Goal: Task Accomplishment & Management: Manage account settings

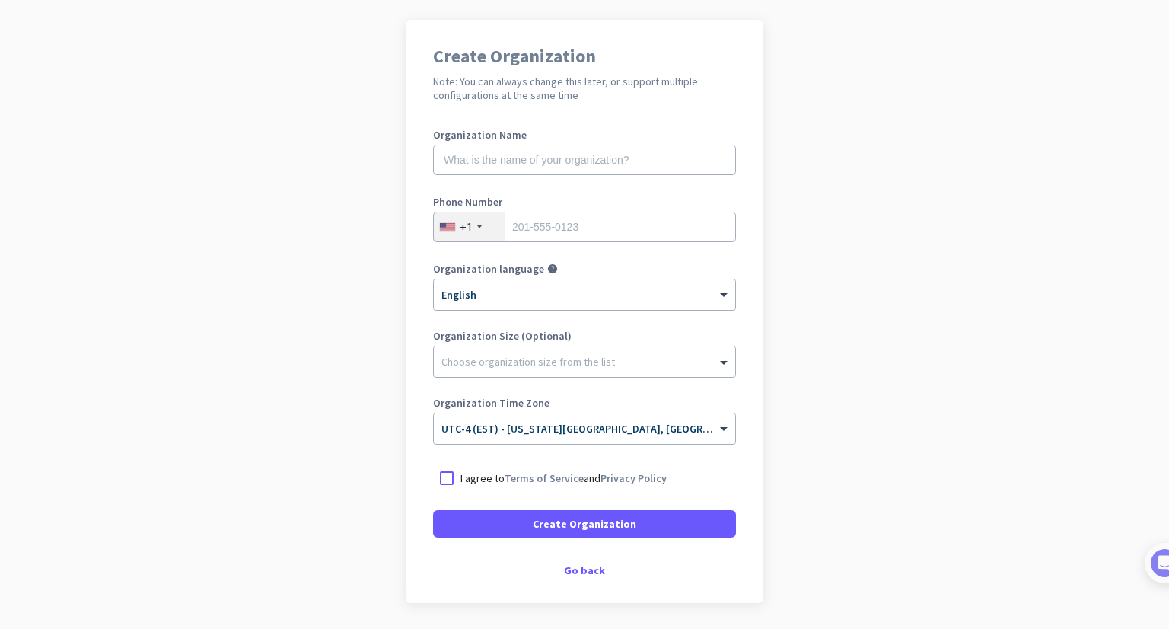
scroll to position [78, 0]
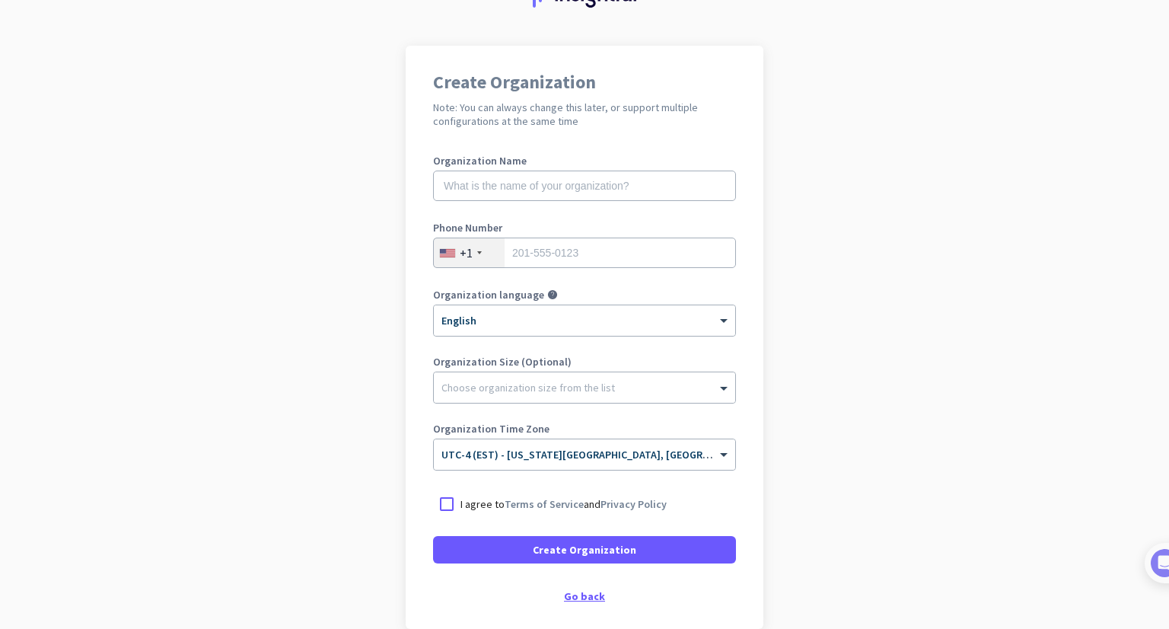
click at [583, 594] on div "Go back" at bounding box center [584, 596] width 303 height 11
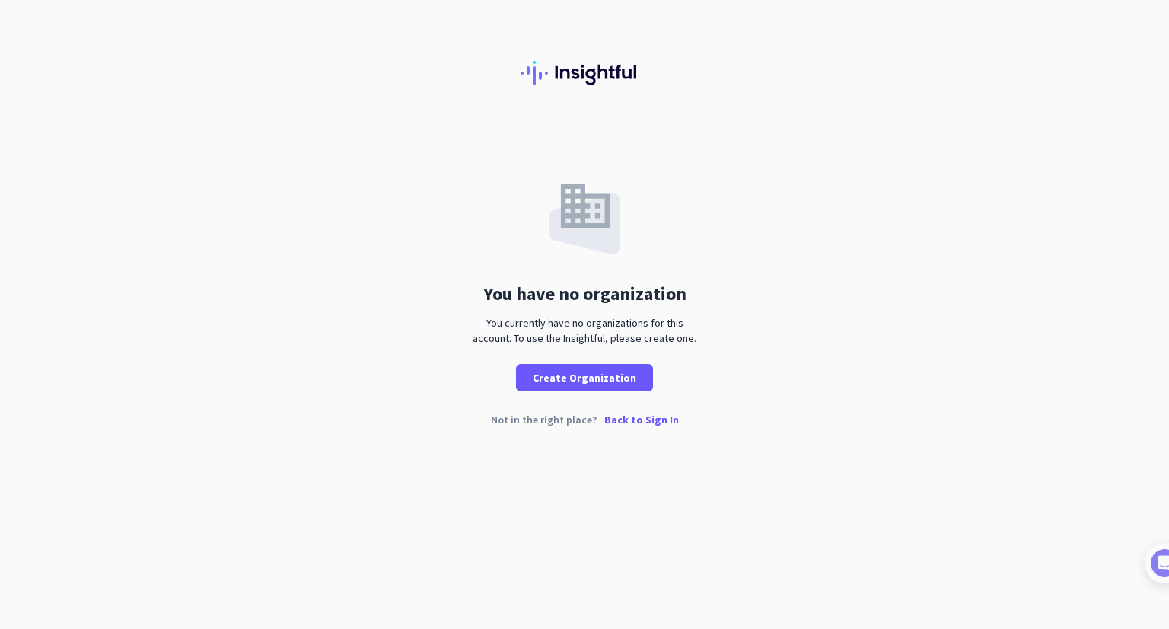
click at [639, 418] on p "Back to Sign In" at bounding box center [641, 419] width 75 height 11
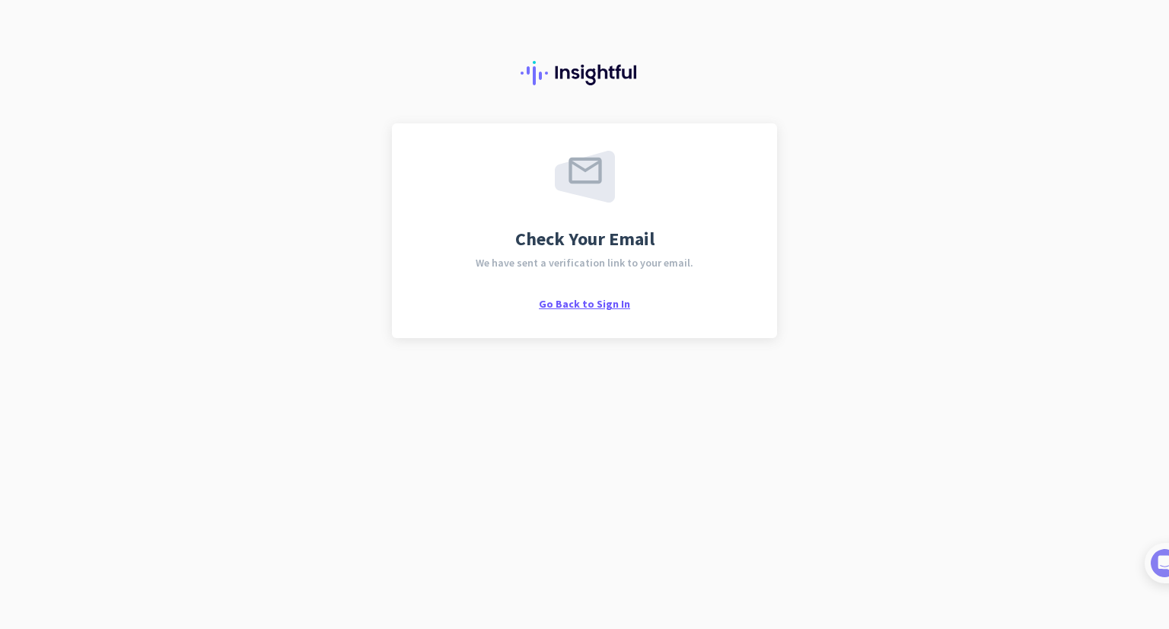
click at [569, 299] on span "Go Back to Sign In" at bounding box center [584, 304] width 91 height 14
click at [614, 298] on div "Go Back to Sign In" at bounding box center [584, 302] width 91 height 15
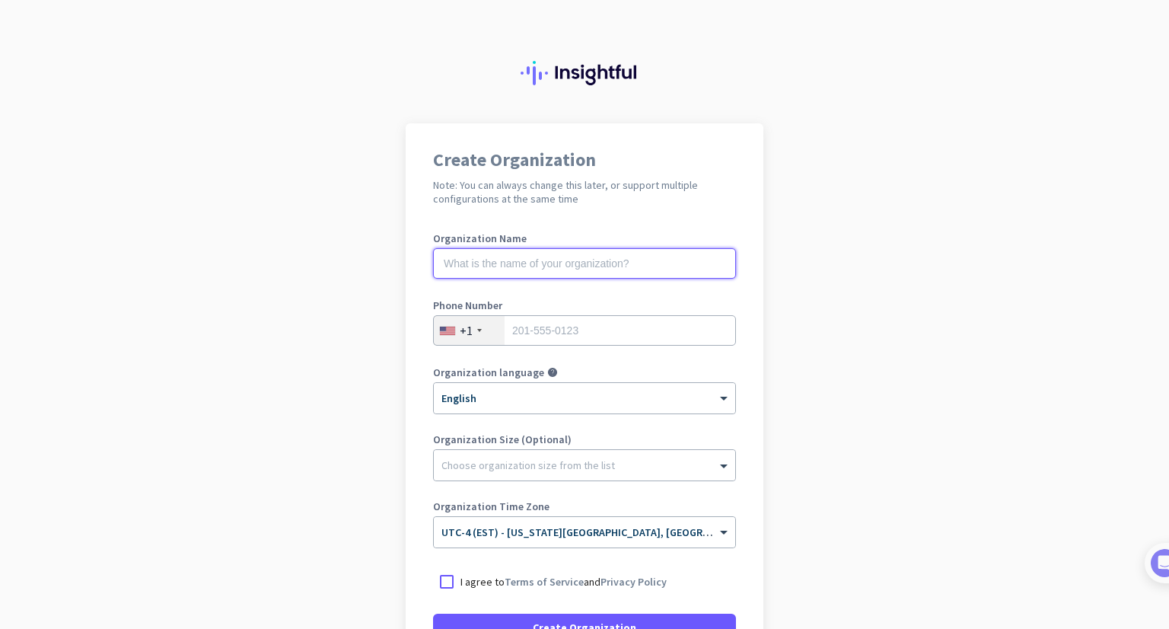
click at [546, 263] on input "text" at bounding box center [584, 263] width 303 height 30
click at [564, 323] on input "tel" at bounding box center [584, 330] width 303 height 30
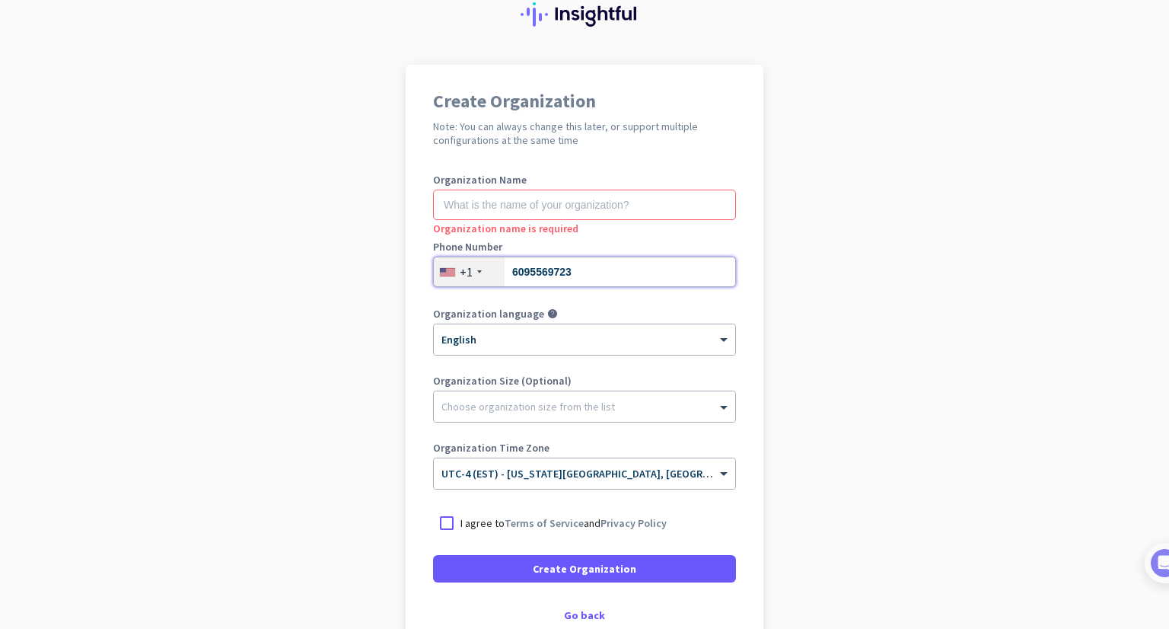
scroll to position [152, 0]
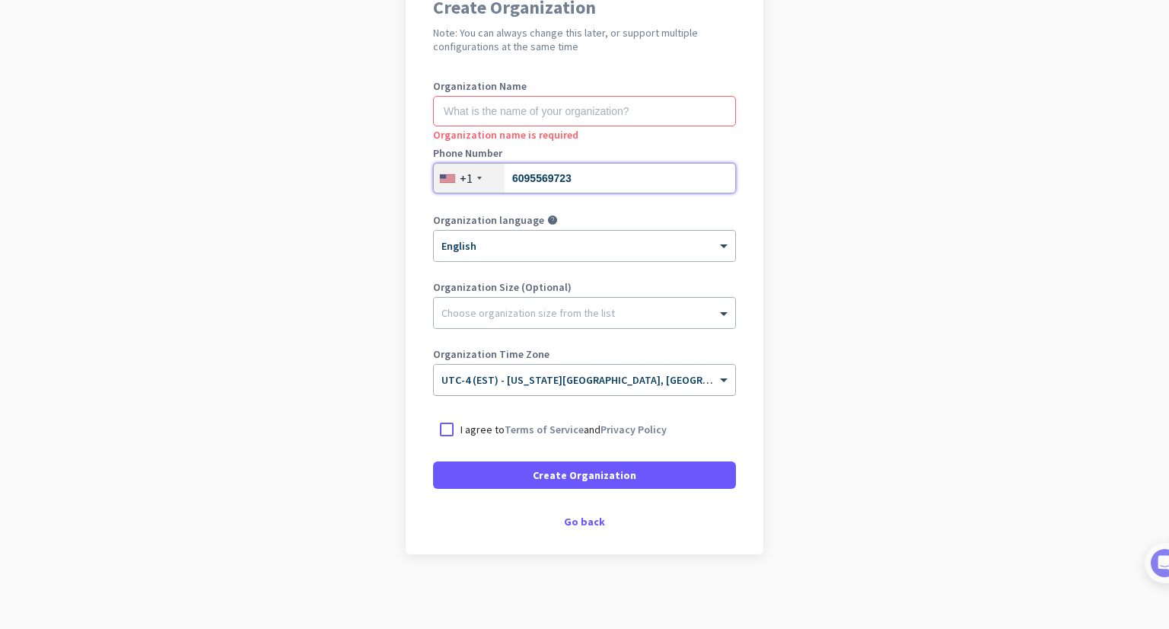
type input "6095569723"
click at [650, 375] on input "text" at bounding box center [569, 374] width 256 height 11
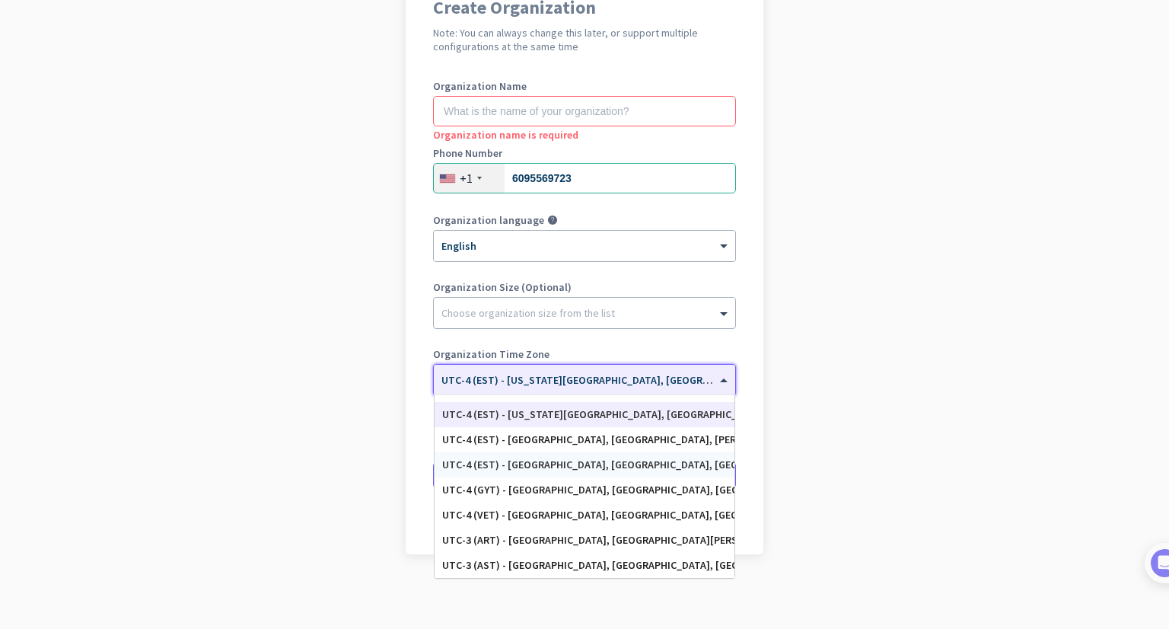
scroll to position [1758, 0]
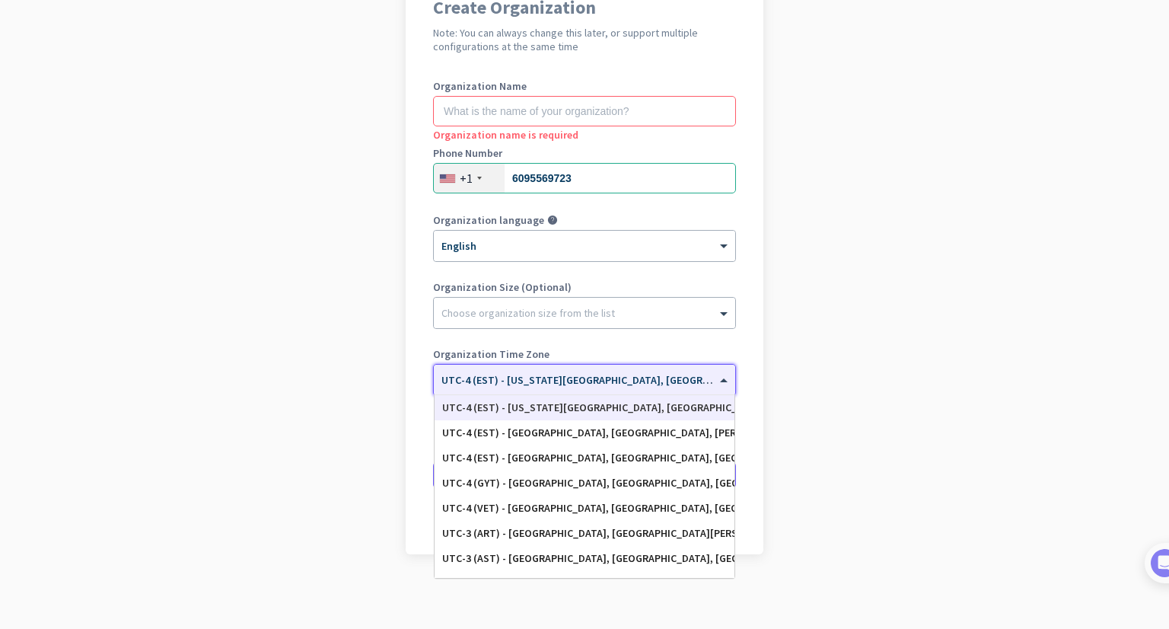
click at [642, 404] on div "UTC-4 (EST) - New York City, Brooklyn, Queens, Philadelphia" at bounding box center [584, 407] width 285 height 13
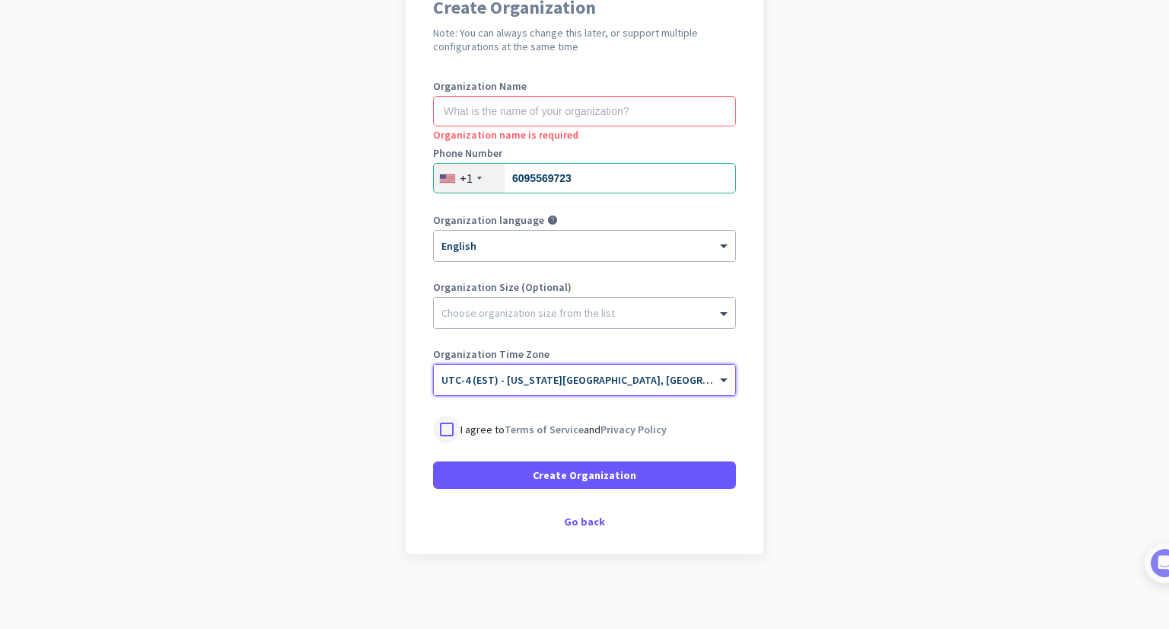
click at [453, 426] on div at bounding box center [446, 429] width 27 height 27
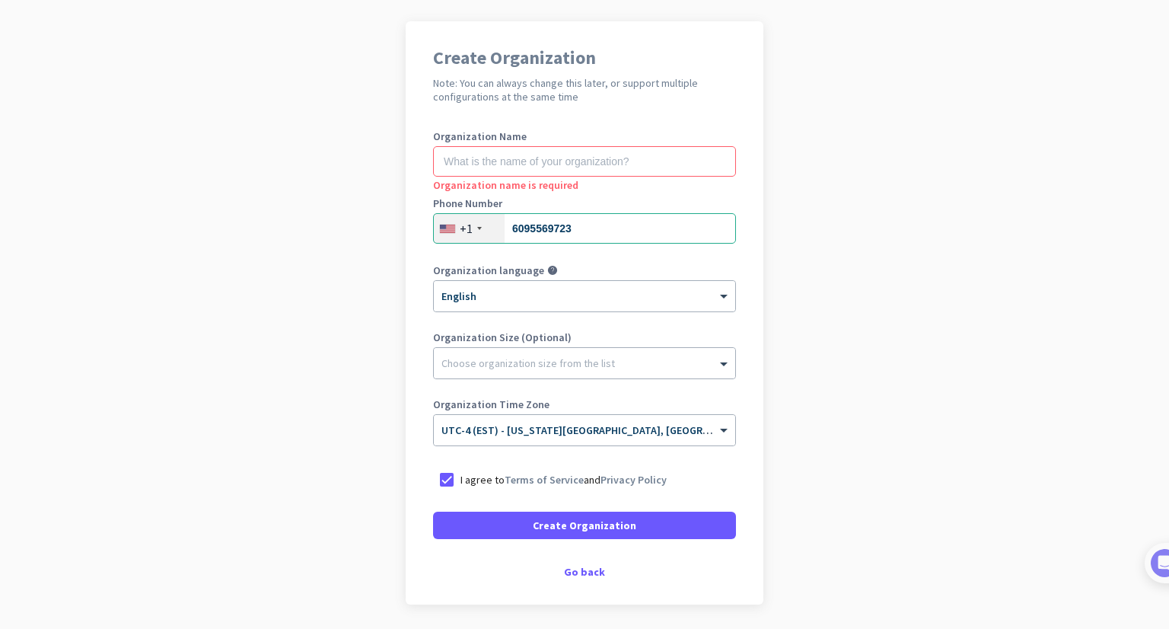
scroll to position [76, 0]
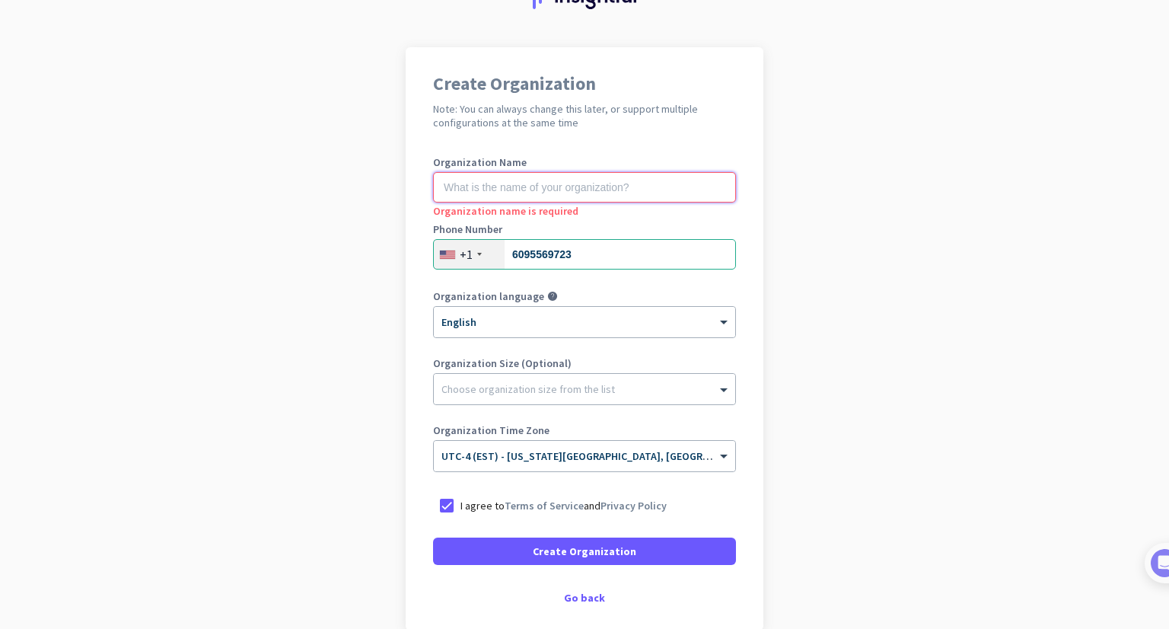
click at [615, 192] on input "text" at bounding box center [584, 187] width 303 height 30
click at [511, 182] on input "text" at bounding box center [584, 187] width 303 height 30
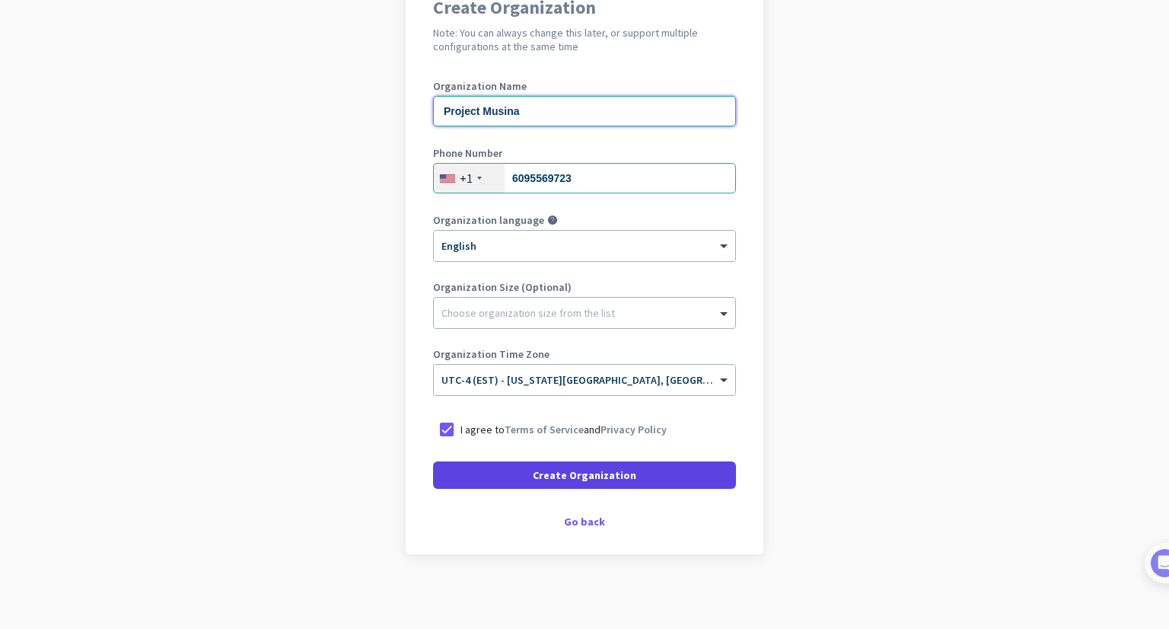
scroll to position [154, 0]
type input "Project Musina"
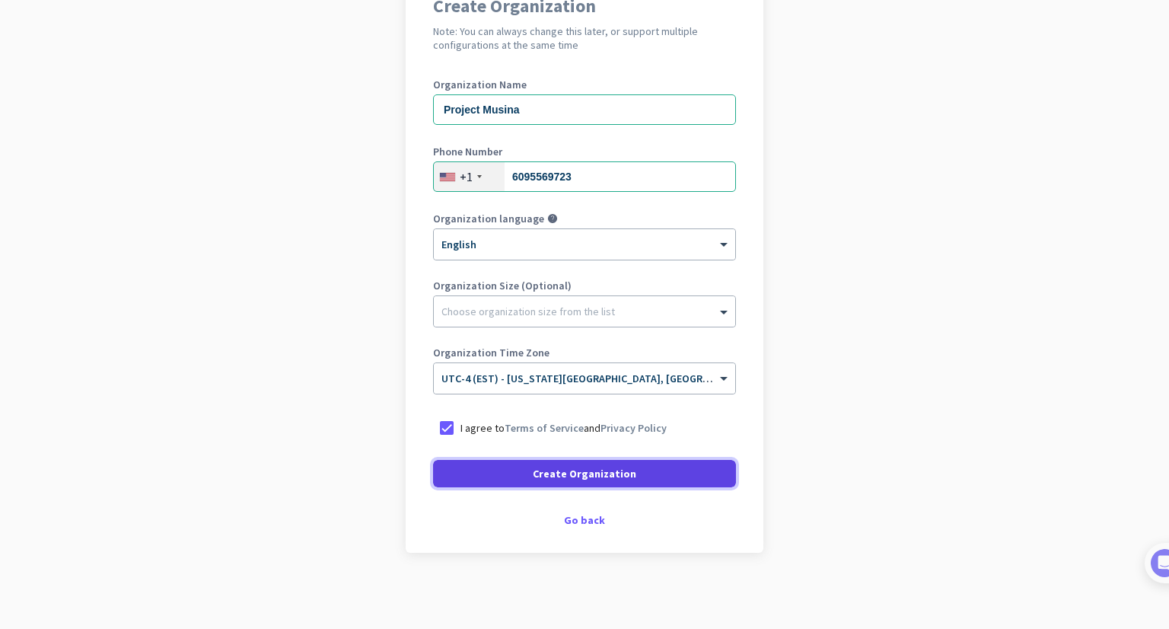
click at [612, 474] on span "Create Organization" at bounding box center [585, 473] width 104 height 15
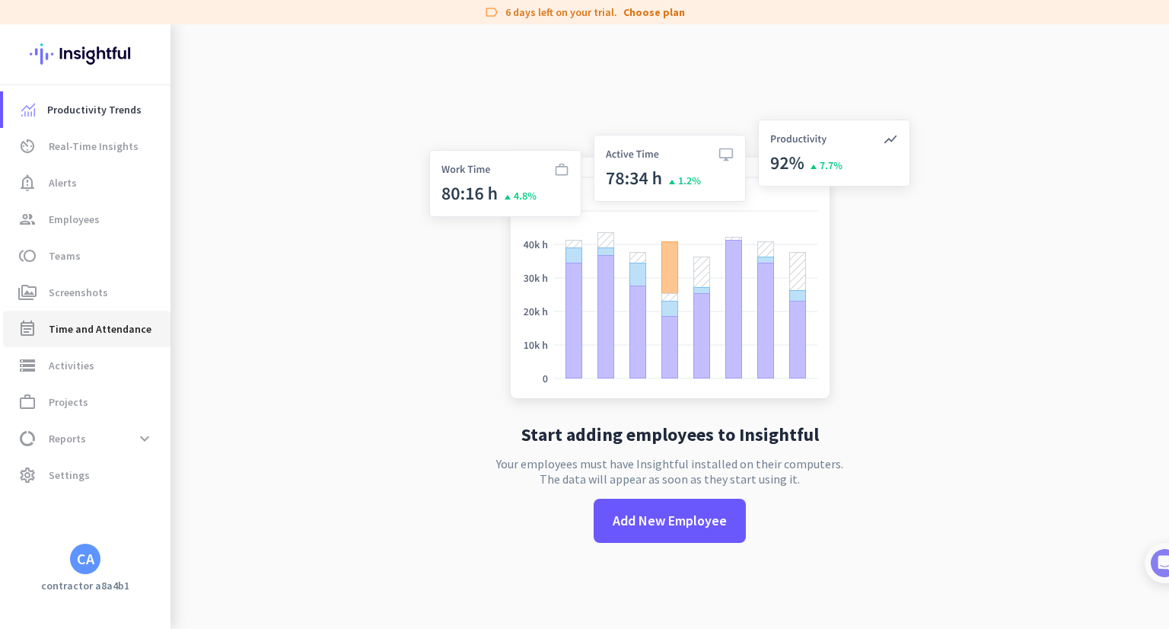
click at [94, 330] on span "Time and Attendance" at bounding box center [100, 329] width 103 height 18
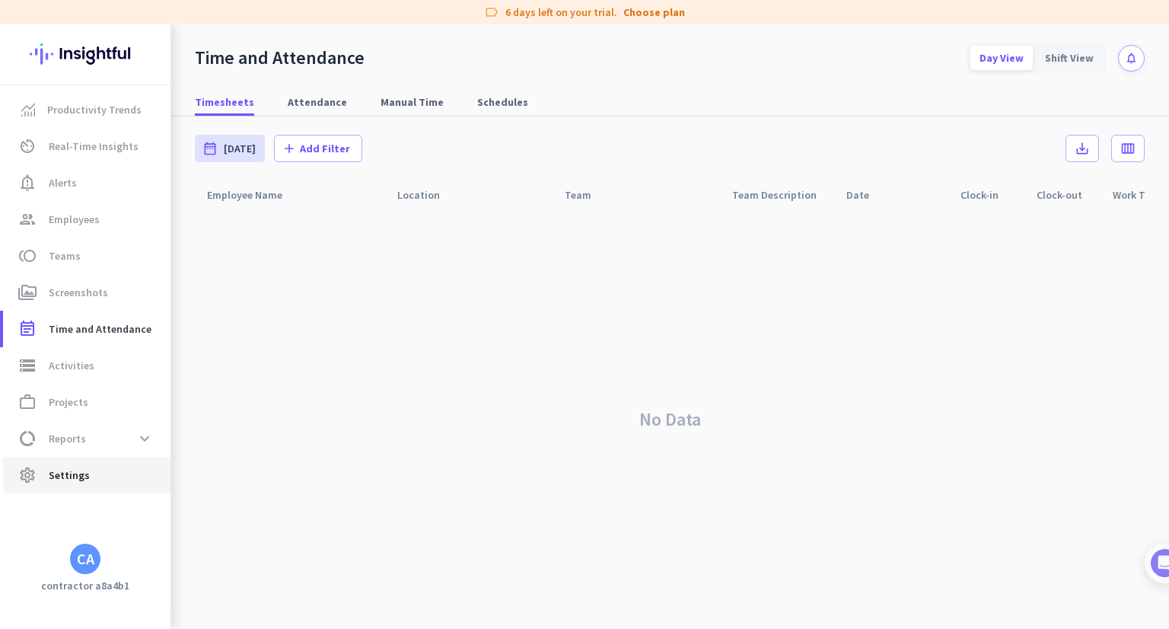
click at [58, 475] on span "Settings" at bounding box center [69, 475] width 41 height 18
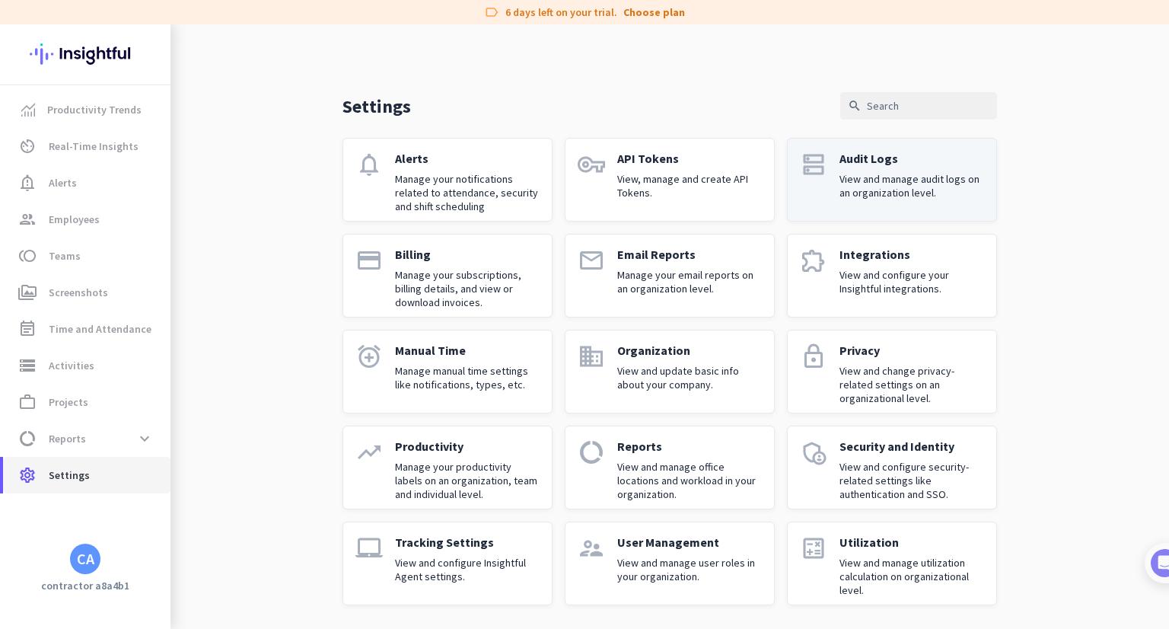
scroll to position [6, 0]
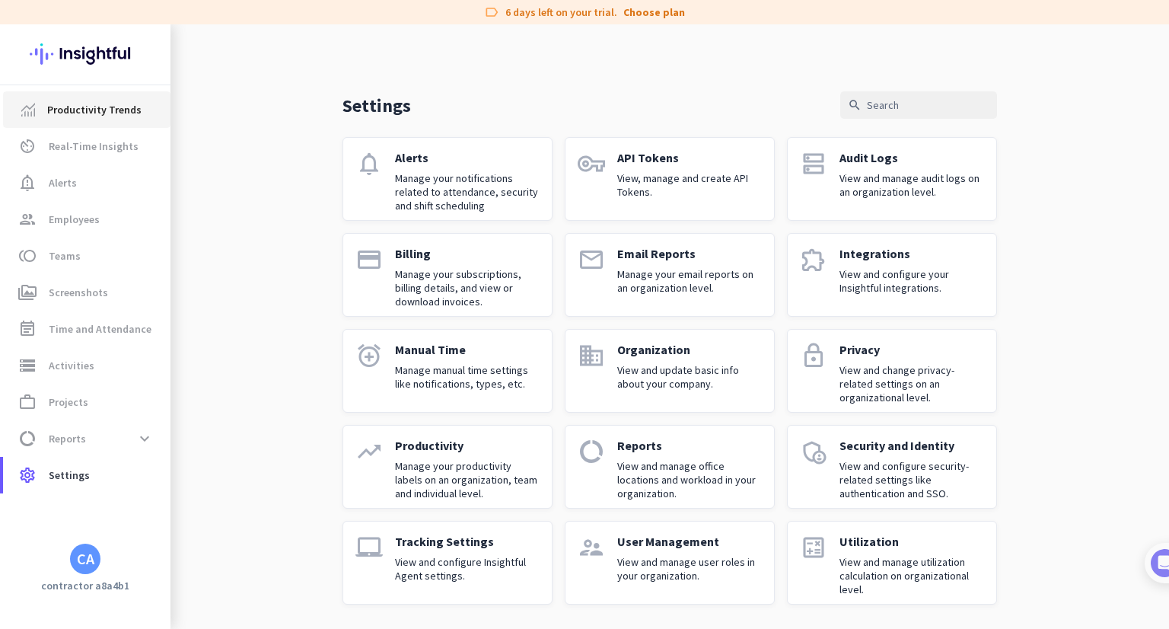
click at [59, 113] on span "Productivity Trends" at bounding box center [94, 109] width 94 height 18
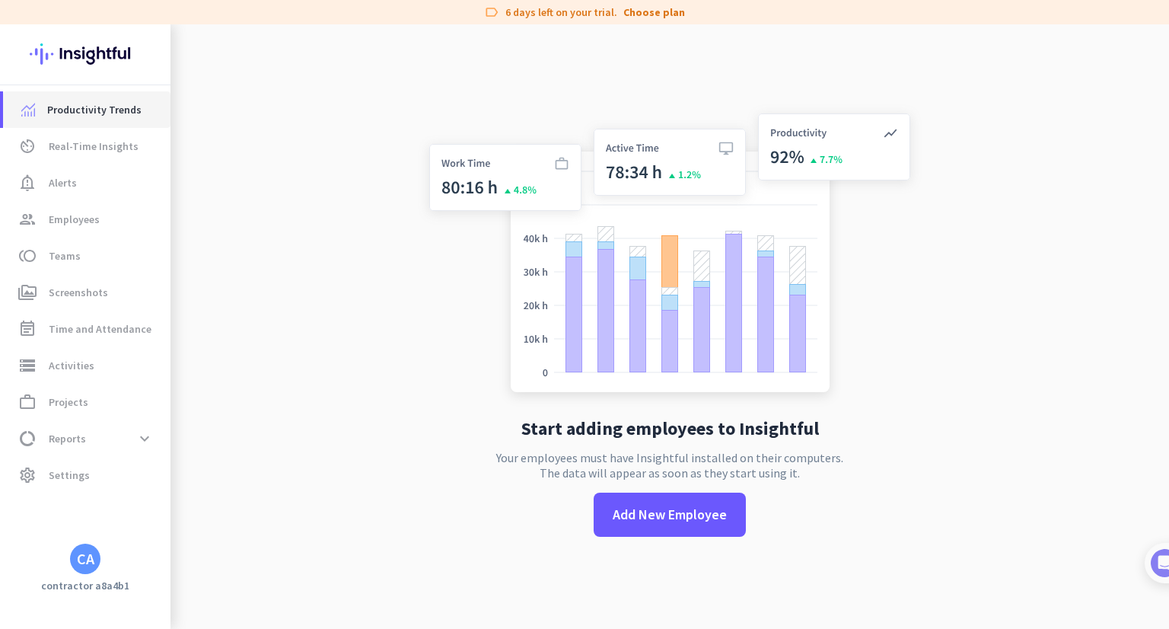
scroll to position [24, 0]
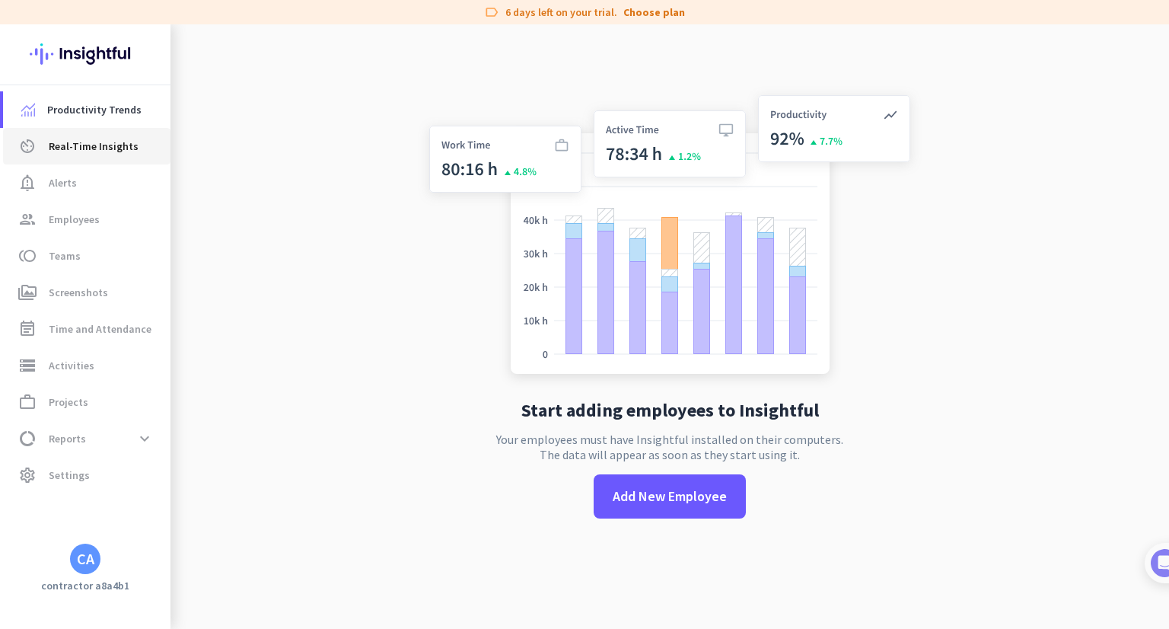
click at [61, 150] on span "Real-Time Insights" at bounding box center [94, 146] width 90 height 18
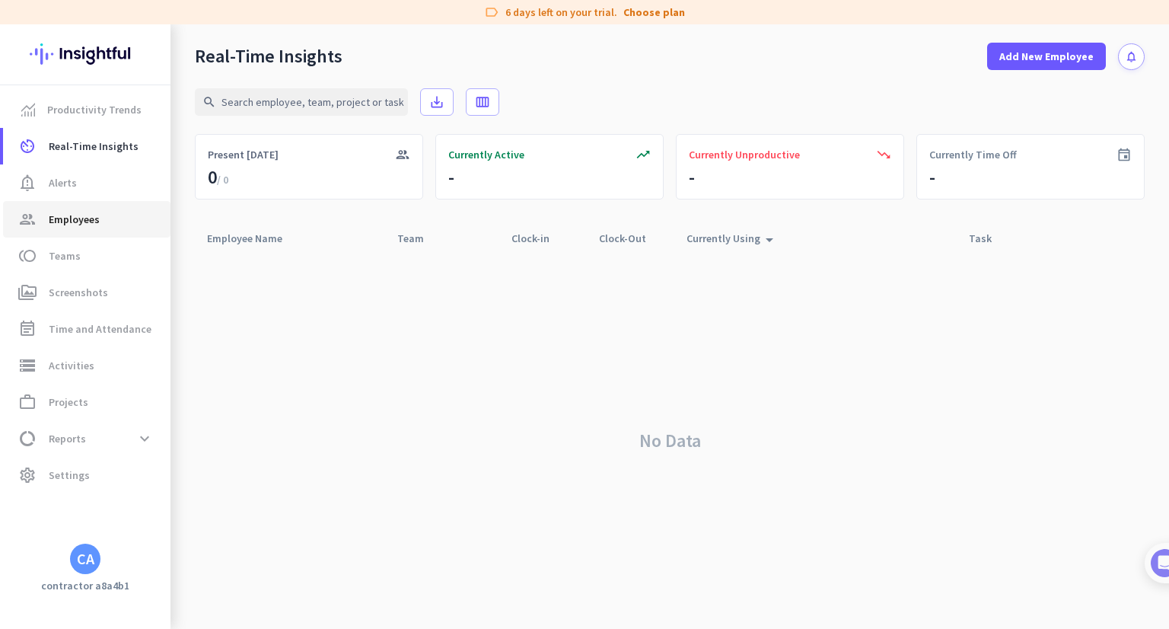
click at [56, 218] on span "Employees" at bounding box center [74, 219] width 51 height 18
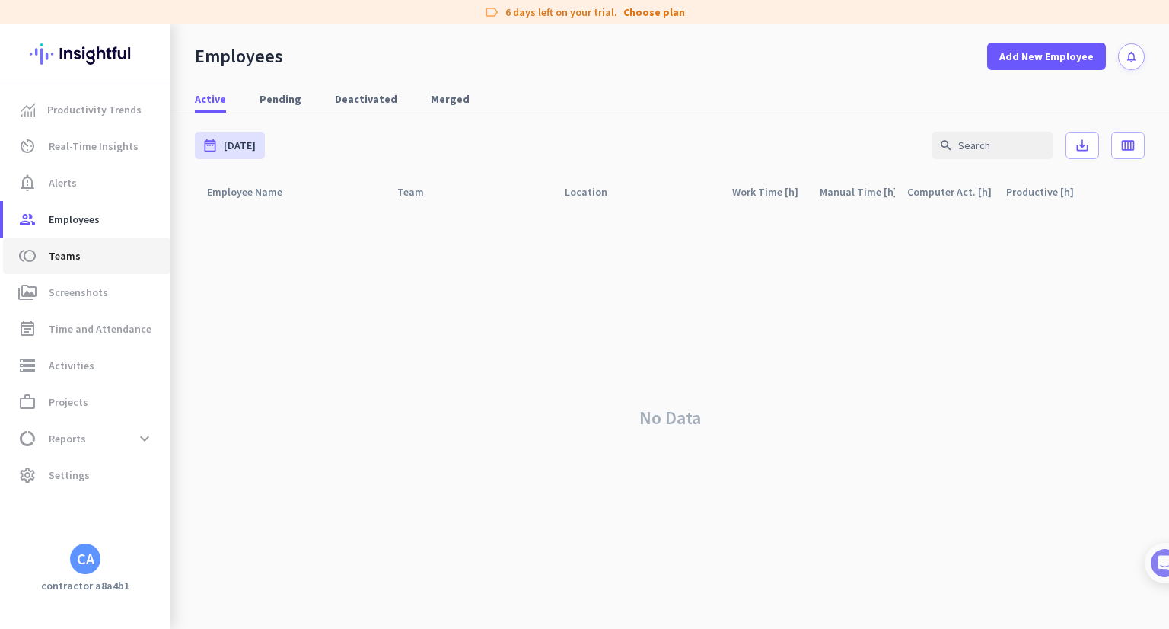
click at [56, 253] on span "Teams" at bounding box center [65, 256] width 32 height 18
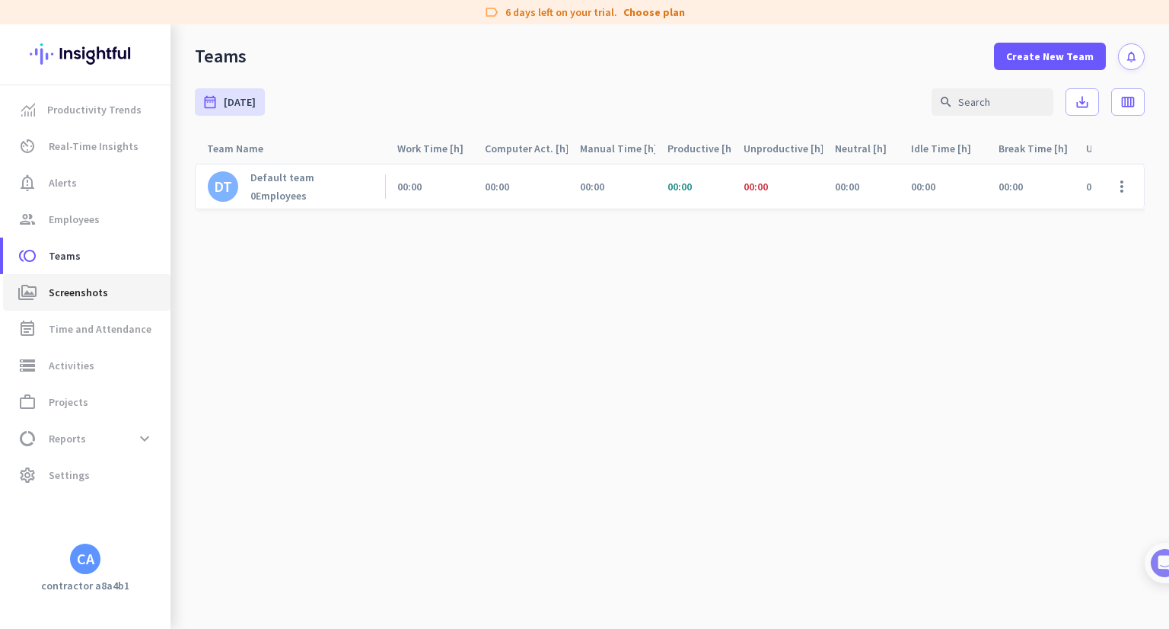
click at [61, 299] on span "Screenshots" at bounding box center [78, 292] width 59 height 18
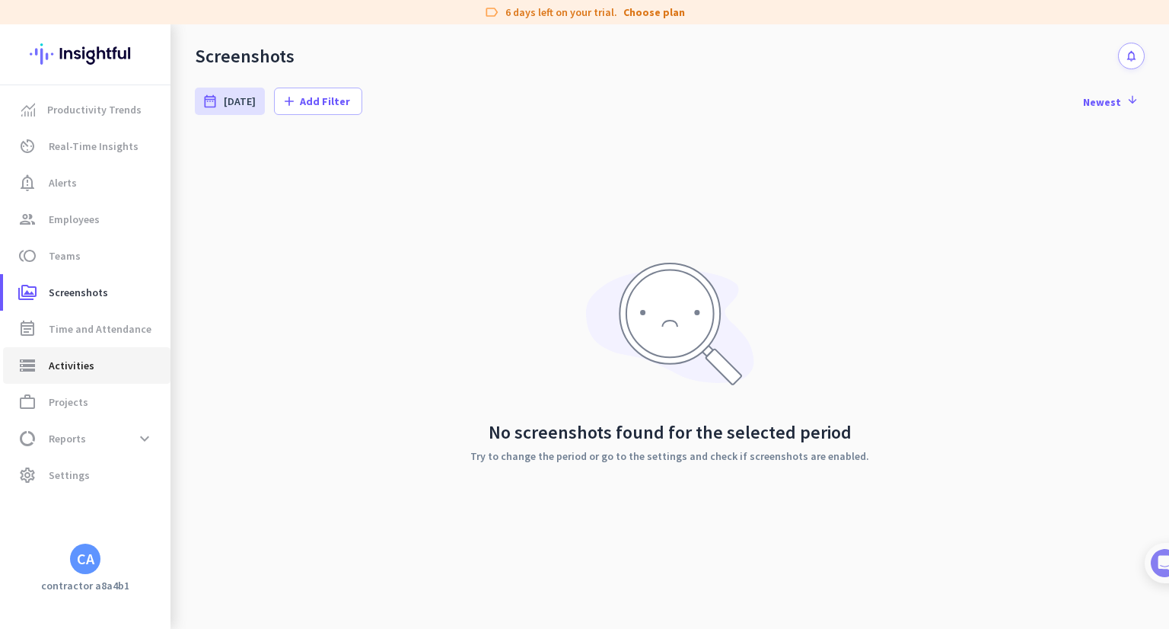
click at [58, 348] on link "storage Activities" at bounding box center [86, 365] width 167 height 37
type input "Wed, Oct 1"
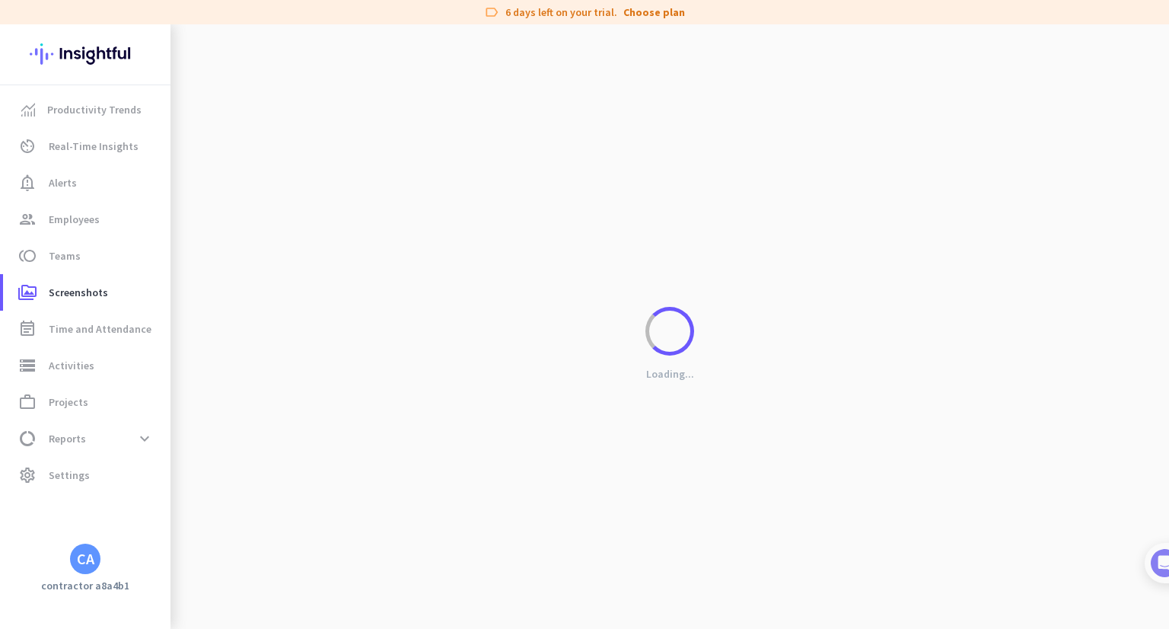
click at [79, 558] on div "CA" at bounding box center [86, 558] width 18 height 15
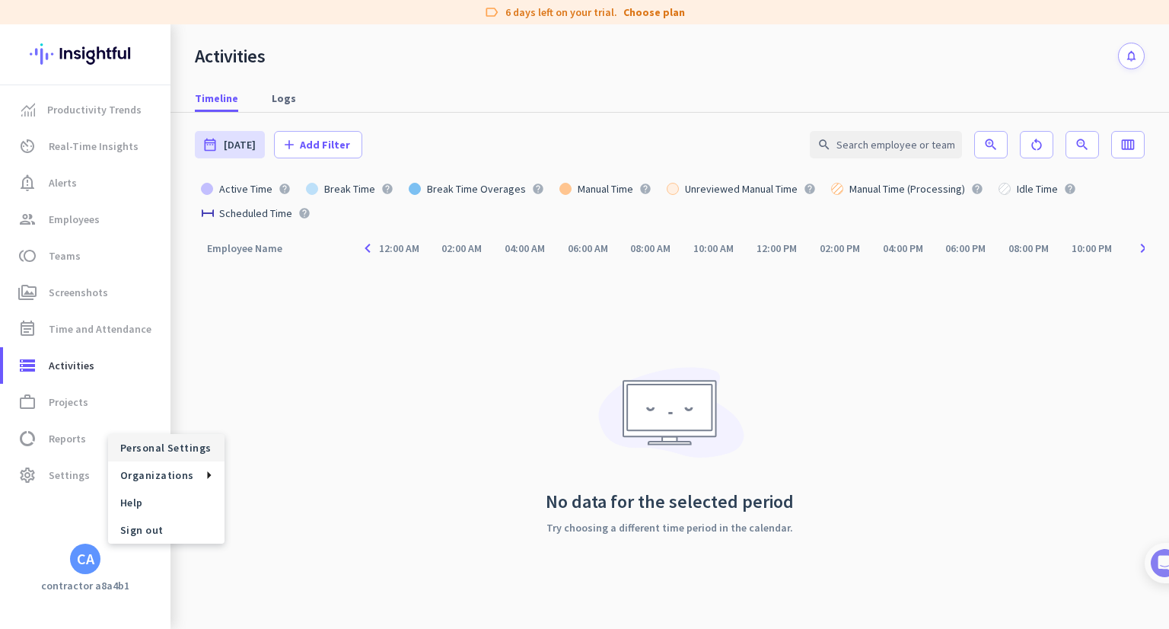
click at [158, 447] on span "Personal Settings" at bounding box center [166, 448] width 92 height 14
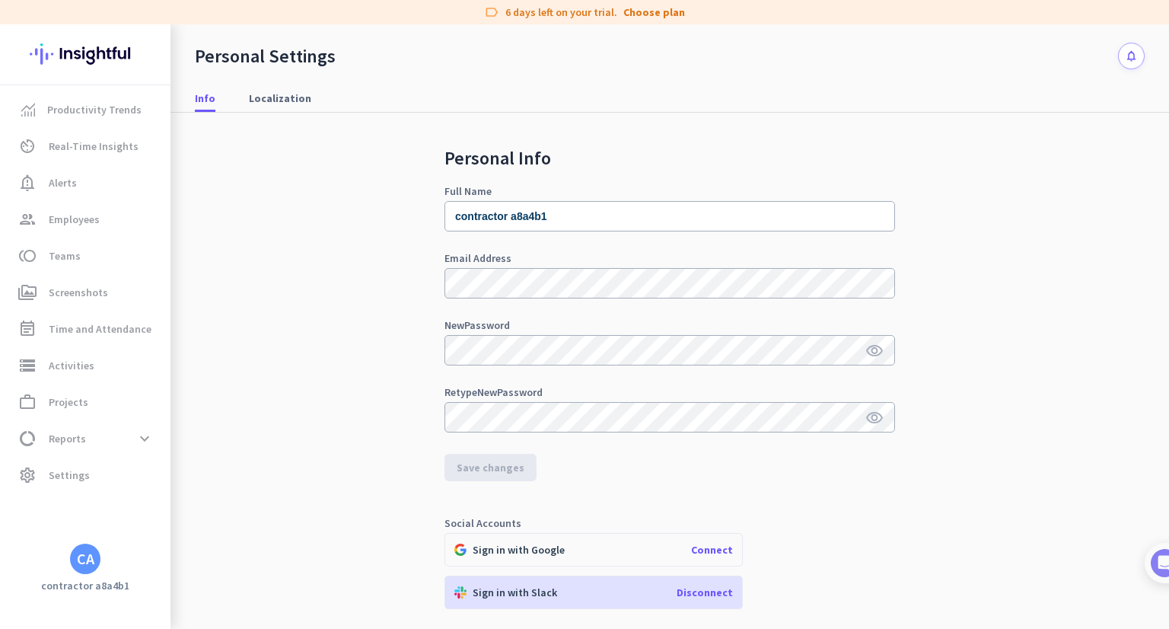
click at [85, 559] on div "CA" at bounding box center [86, 558] width 18 height 15
click at [136, 500] on span "Help" at bounding box center [166, 503] width 92 height 14
click at [119, 461] on link "settings Settings" at bounding box center [86, 475] width 167 height 37
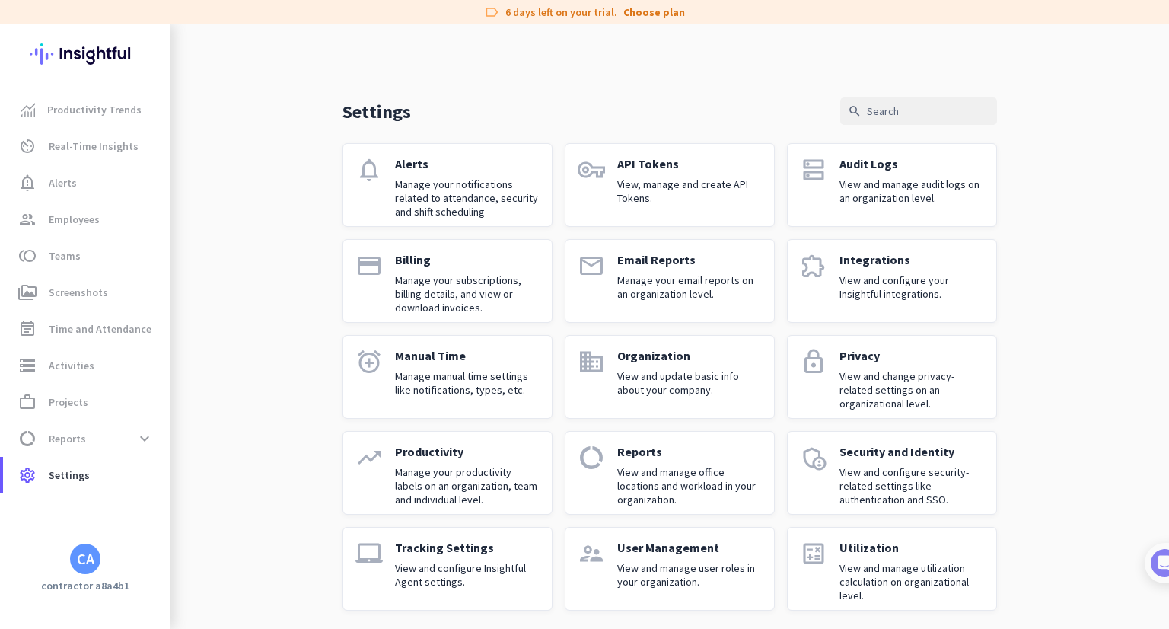
click at [97, 569] on app-letter-avatar "CA" at bounding box center [85, 558] width 30 height 30
click at [176, 454] on span "Personal Settings" at bounding box center [166, 447] width 116 height 27
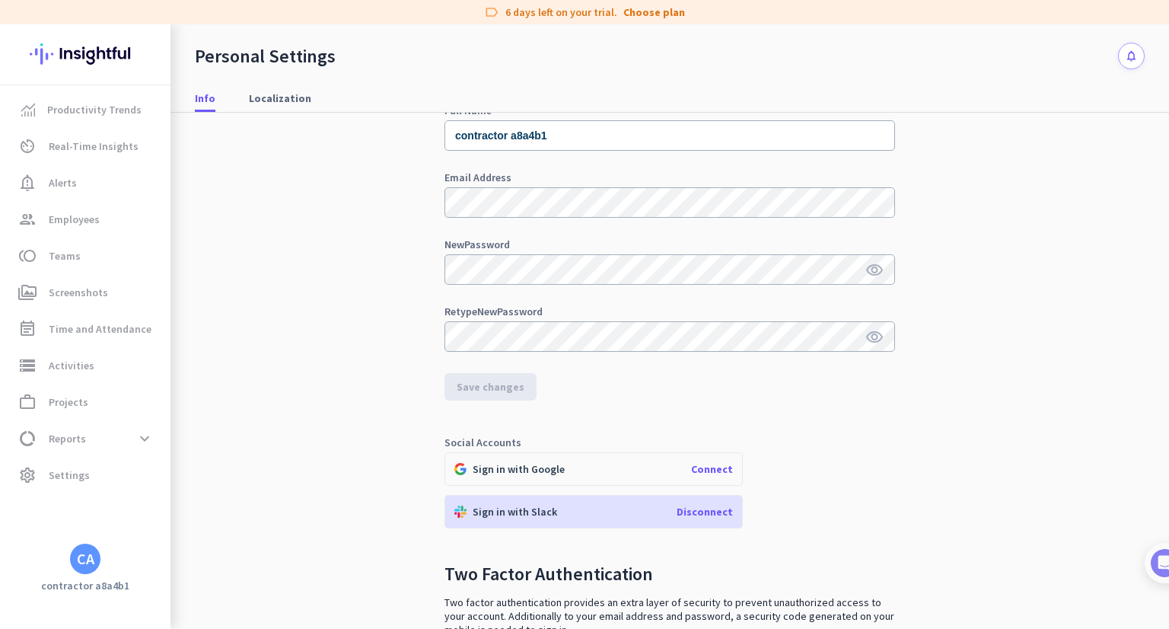
scroll to position [199, 0]
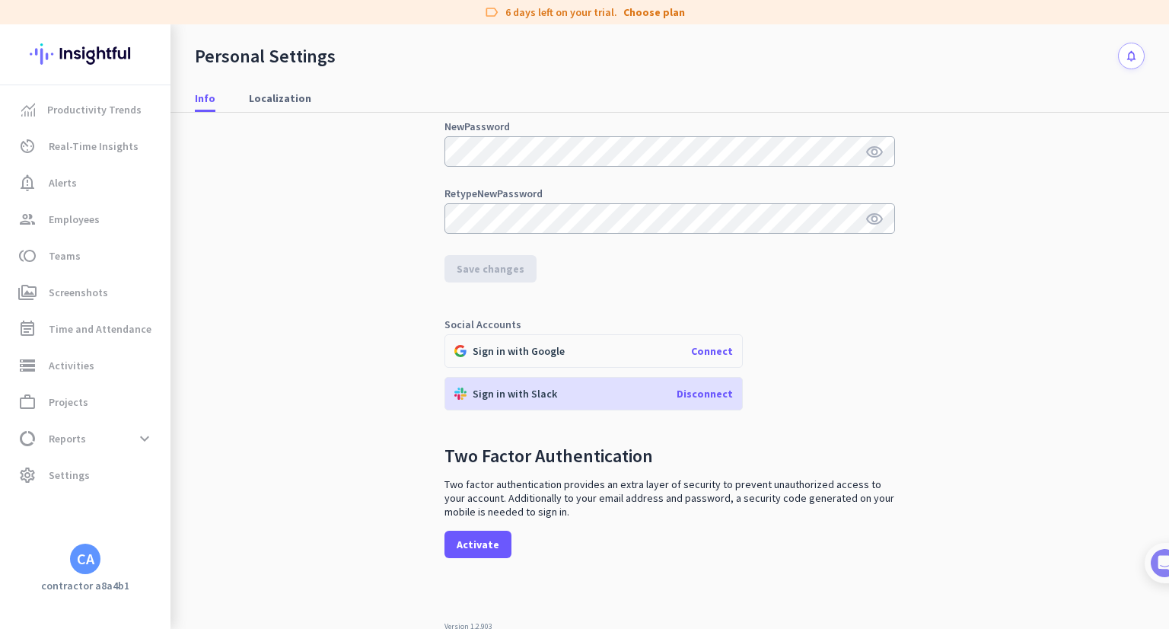
click at [86, 552] on div "CA" at bounding box center [86, 558] width 18 height 15
click at [154, 507] on span "Help" at bounding box center [166, 503] width 92 height 14
click at [116, 475] on span "settings Settings" at bounding box center [86, 475] width 143 height 18
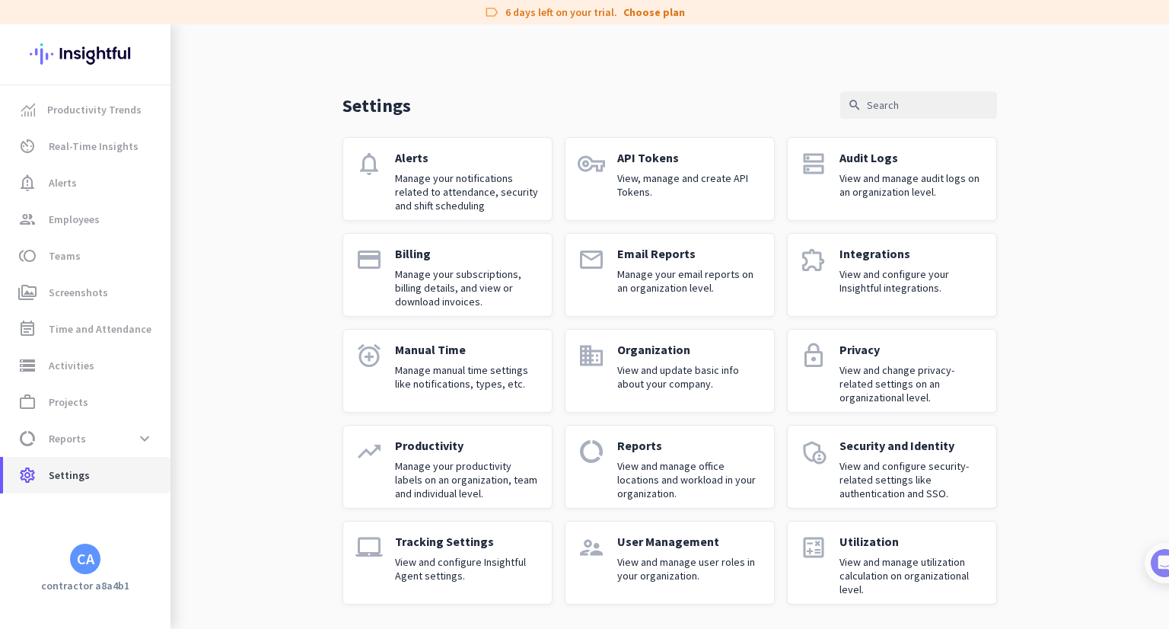
scroll to position [6, 0]
click at [675, 384] on p "View and update basic info about your company." at bounding box center [689, 376] width 145 height 27
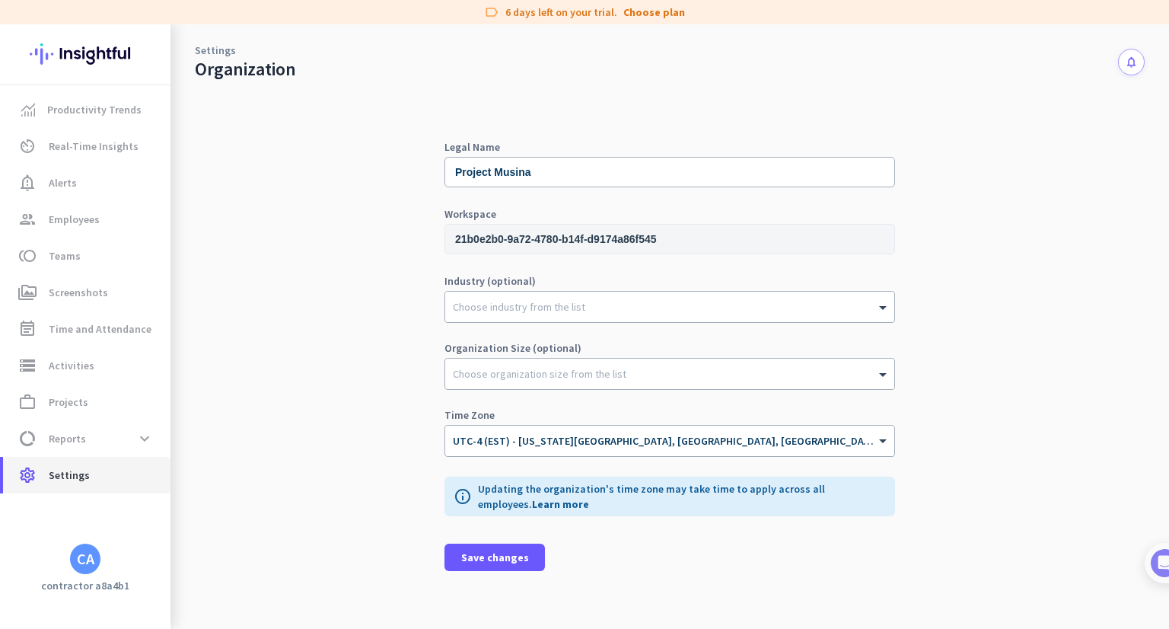
click at [76, 466] on span "Settings" at bounding box center [69, 475] width 41 height 18
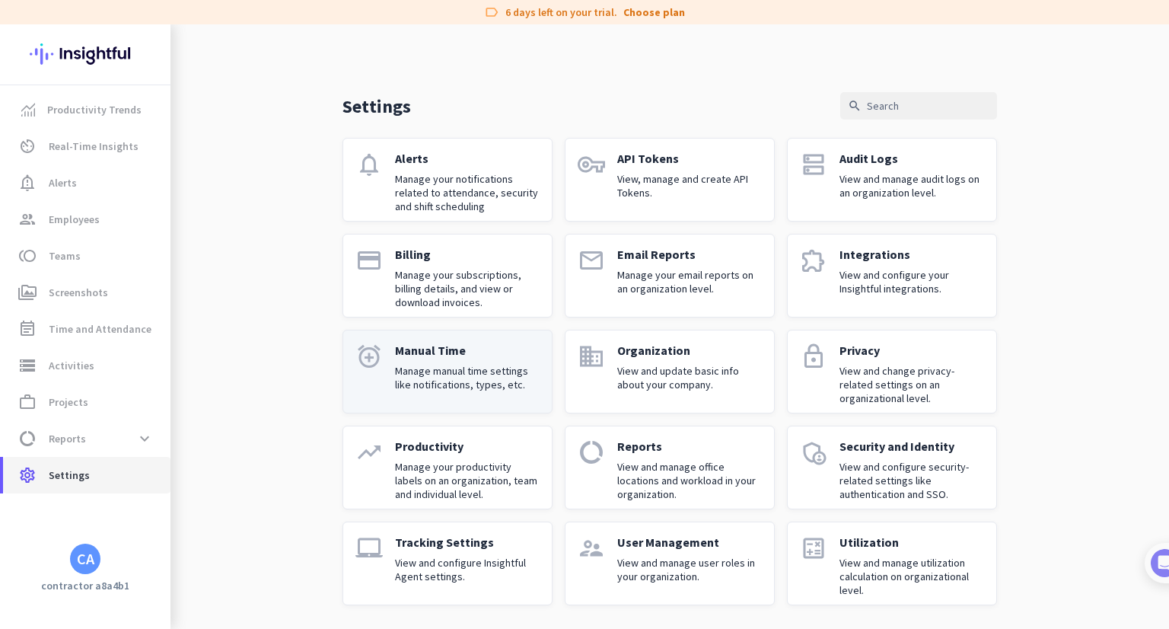
scroll to position [6, 0]
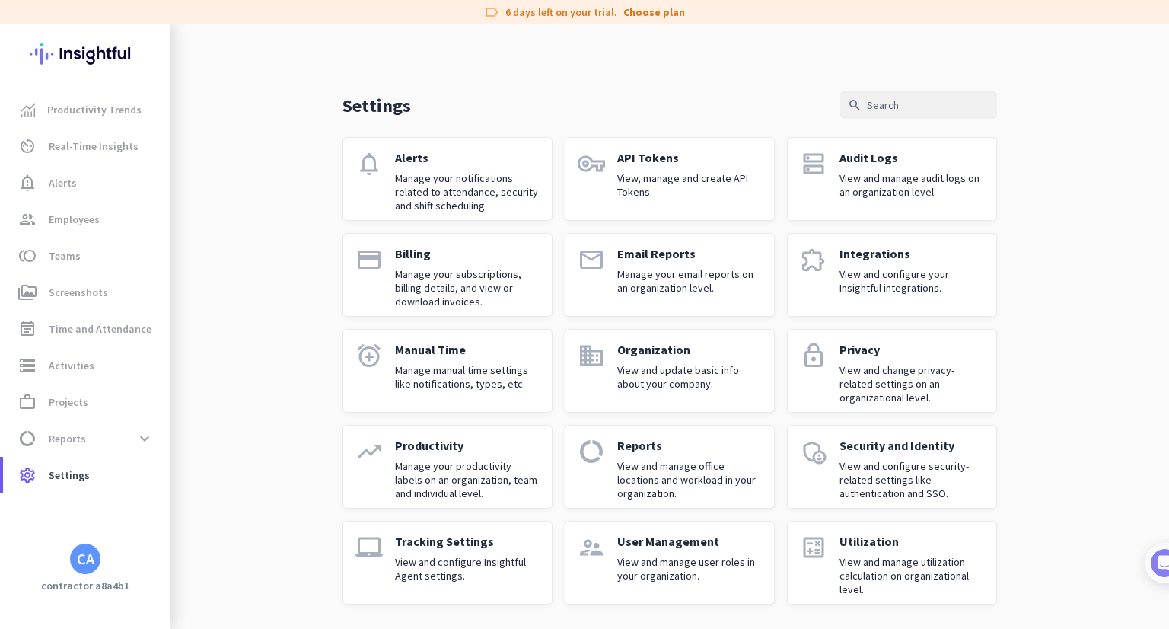
click at [70, 575] on div "Productivity Trends av_timer Real-Time Insights notification_important Alerts g…" at bounding box center [85, 326] width 171 height 604
click at [85, 559] on div "CA" at bounding box center [86, 558] width 18 height 15
click at [177, 454] on span "Personal Settings" at bounding box center [166, 448] width 92 height 14
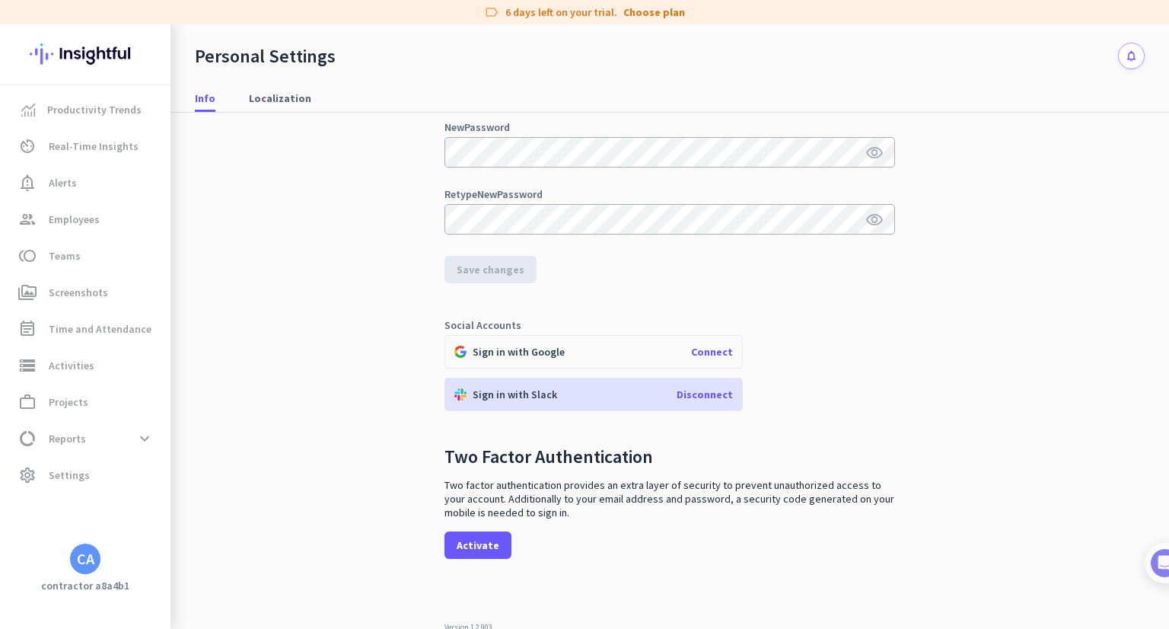
scroll to position [199, 0]
click at [288, 100] on span "Localization" at bounding box center [280, 98] width 62 height 15
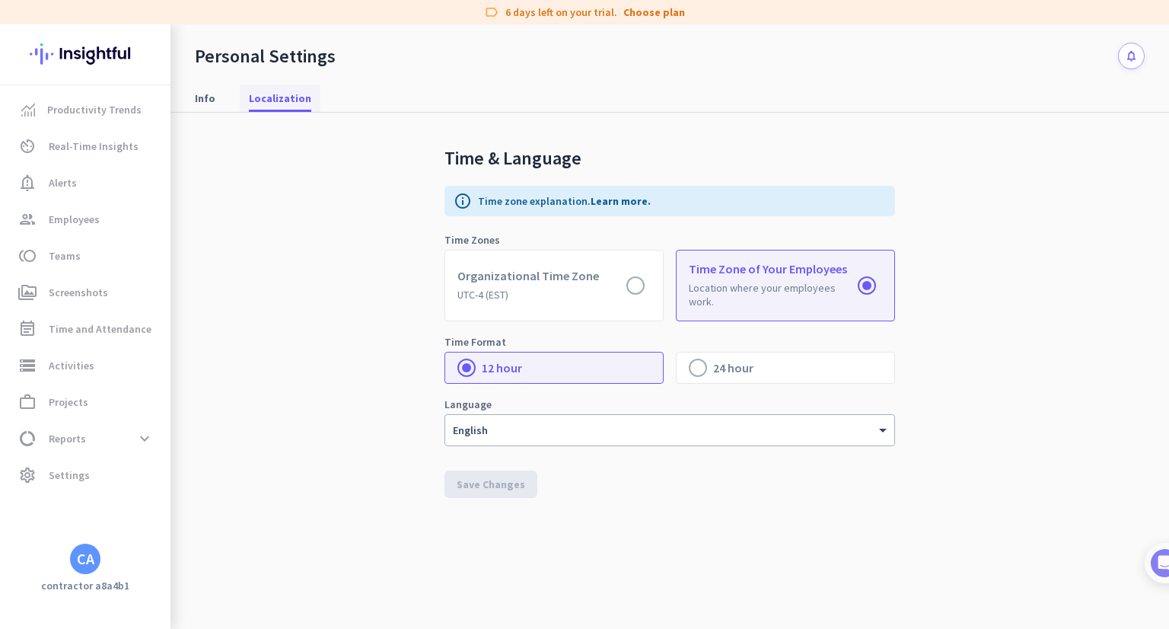
click at [244, 104] on link "Localization" at bounding box center [280, 97] width 81 height 27
click at [212, 101] on span "Info" at bounding box center [205, 98] width 21 height 15
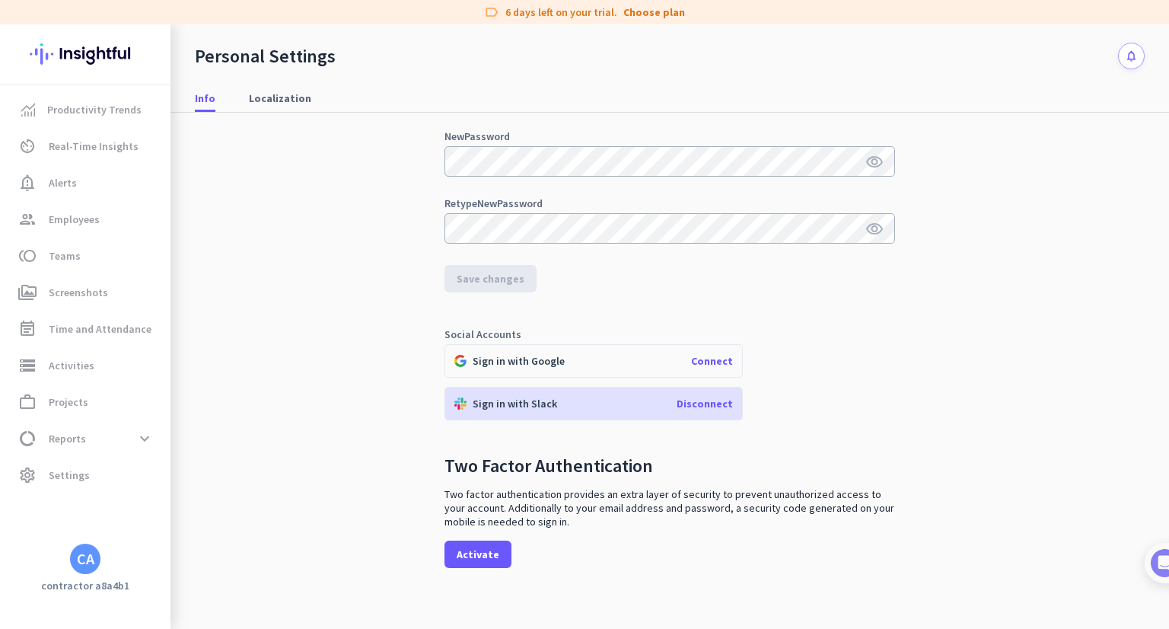
scroll to position [199, 0]
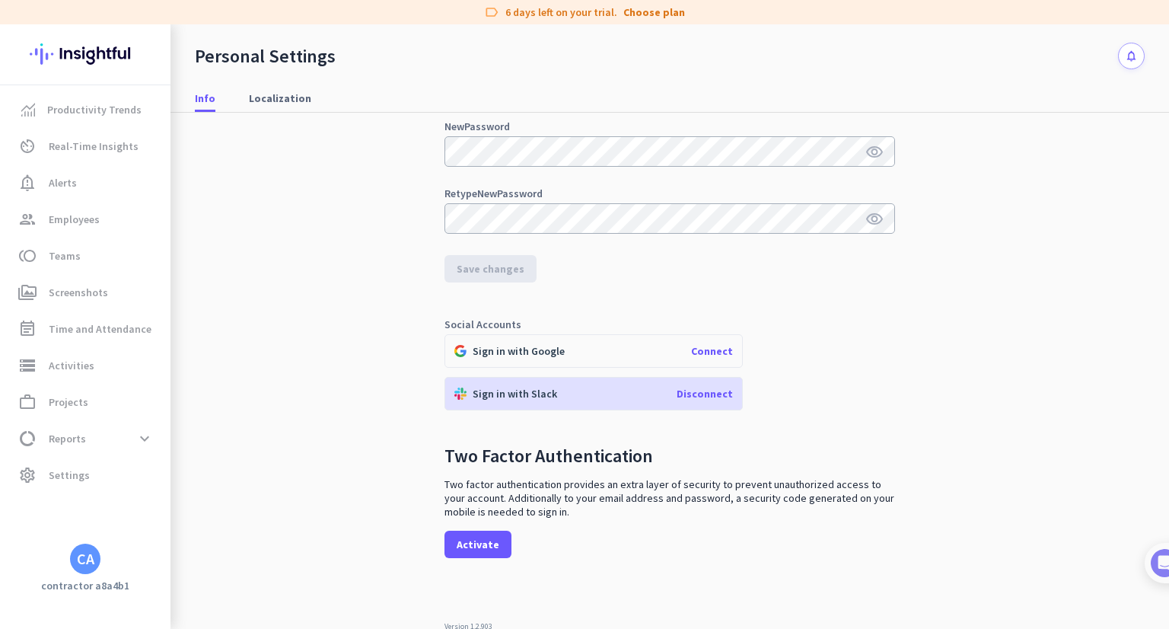
click at [709, 387] on span "Disconnect" at bounding box center [705, 394] width 56 height 14
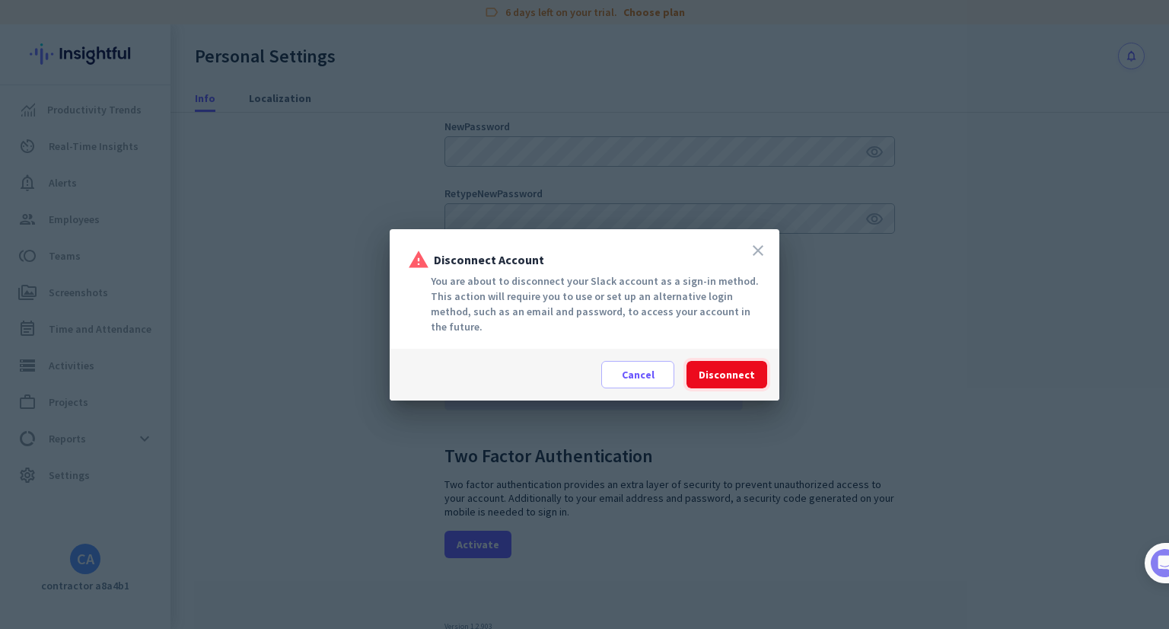
click at [703, 373] on span at bounding box center [727, 374] width 81 height 37
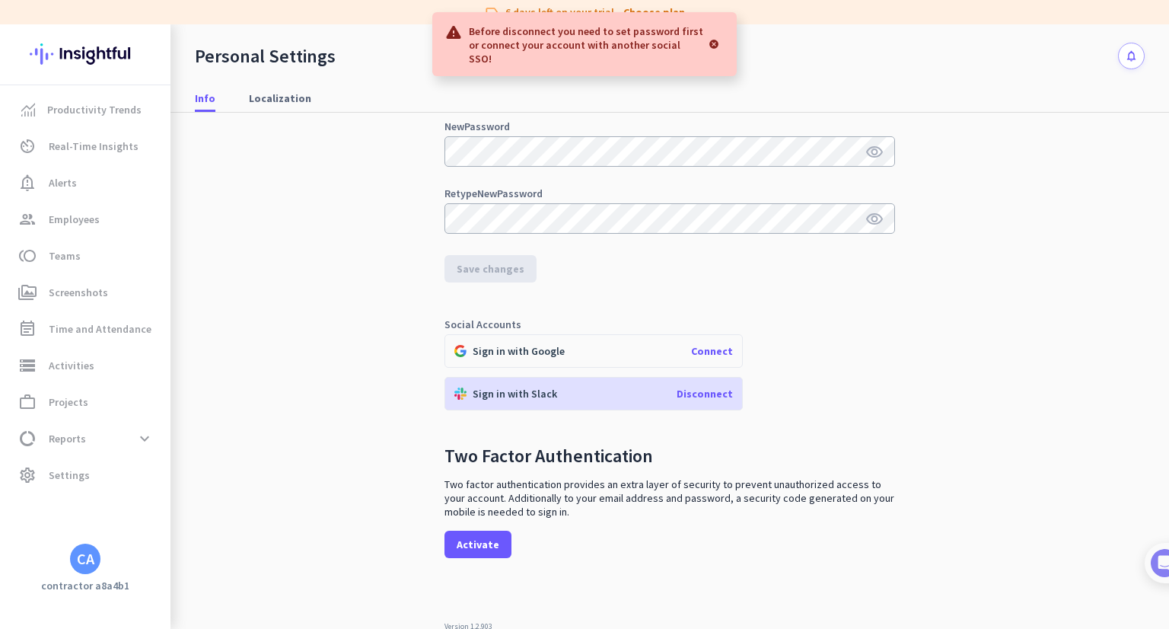
click at [633, 43] on p "Before disconnect you need to set password first or connect your account with a…" at bounding box center [586, 44] width 234 height 43
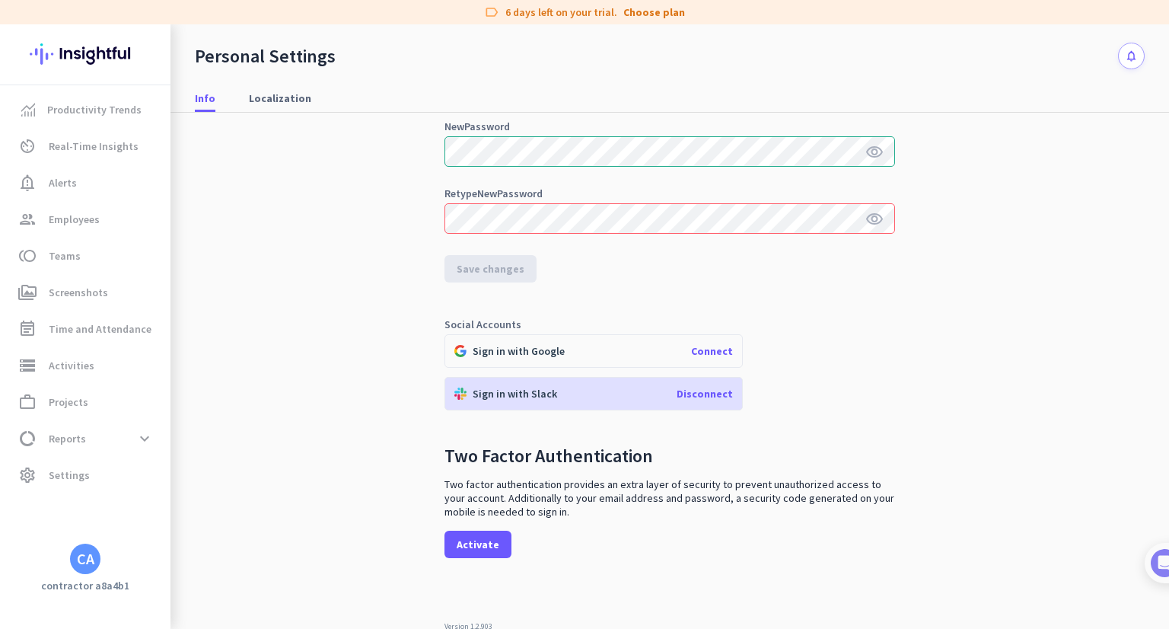
click at [870, 148] on icon "visibility" at bounding box center [874, 152] width 18 height 18
click at [868, 148] on icon "visibility_off" at bounding box center [874, 152] width 18 height 18
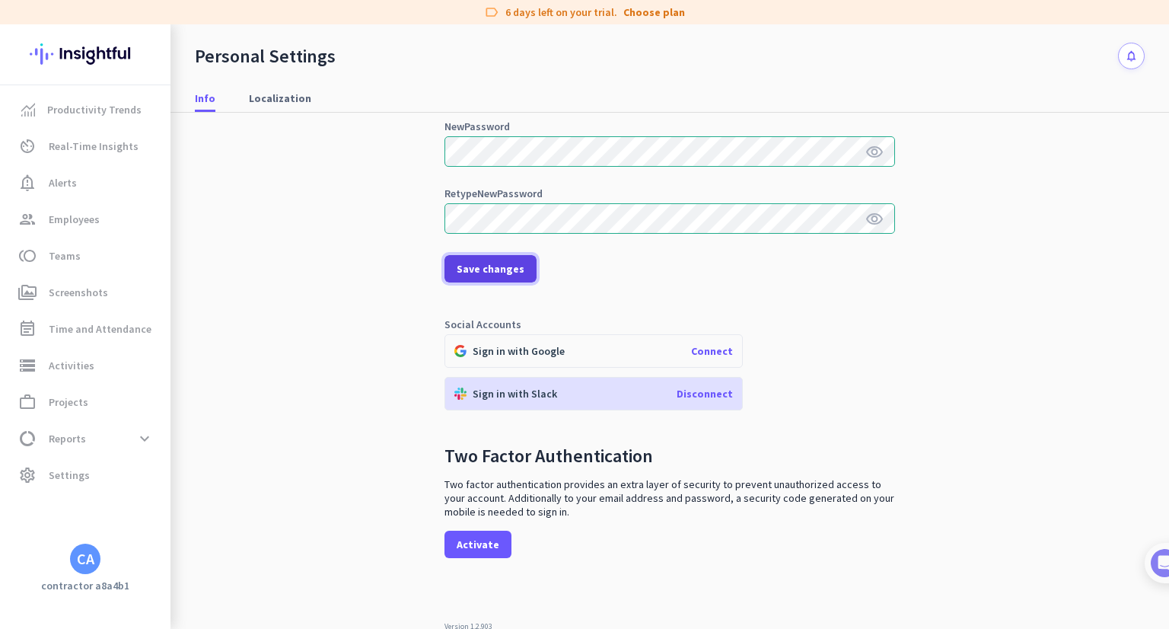
click at [466, 272] on span "Save changes" at bounding box center [491, 268] width 68 height 15
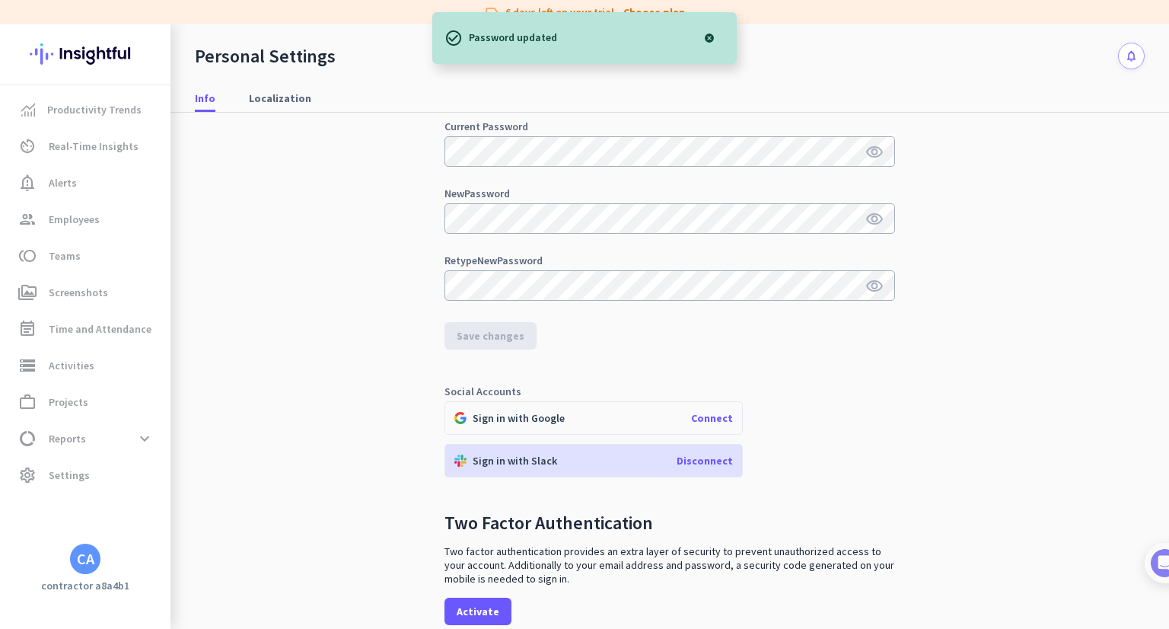
scroll to position [266, 0]
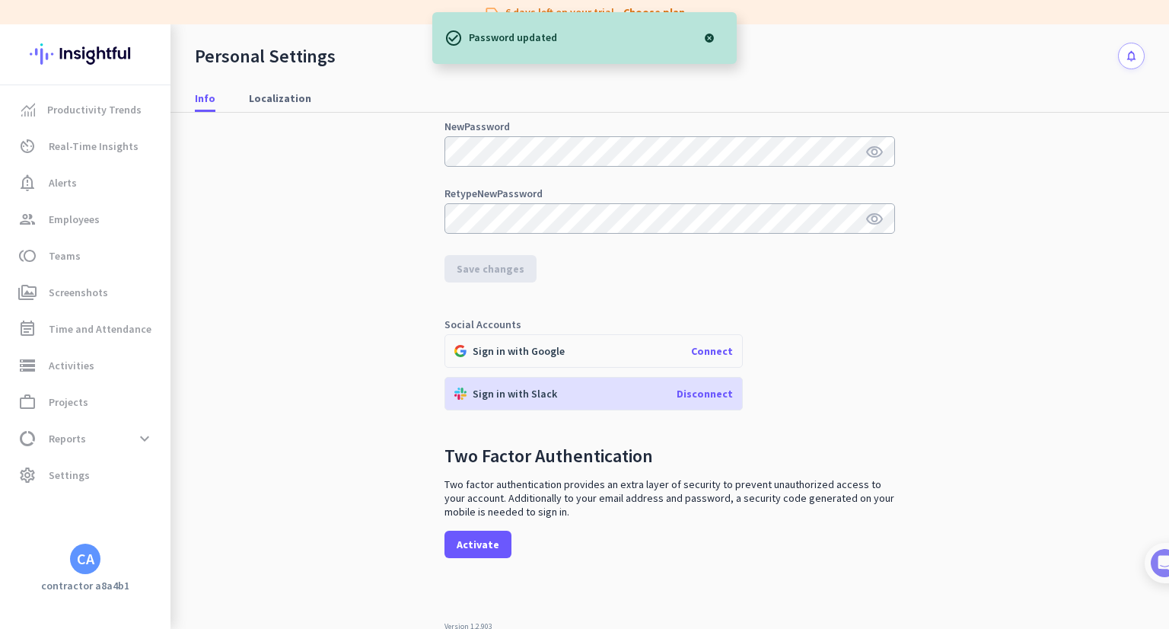
click at [703, 397] on span "Disconnect" at bounding box center [705, 394] width 56 height 14
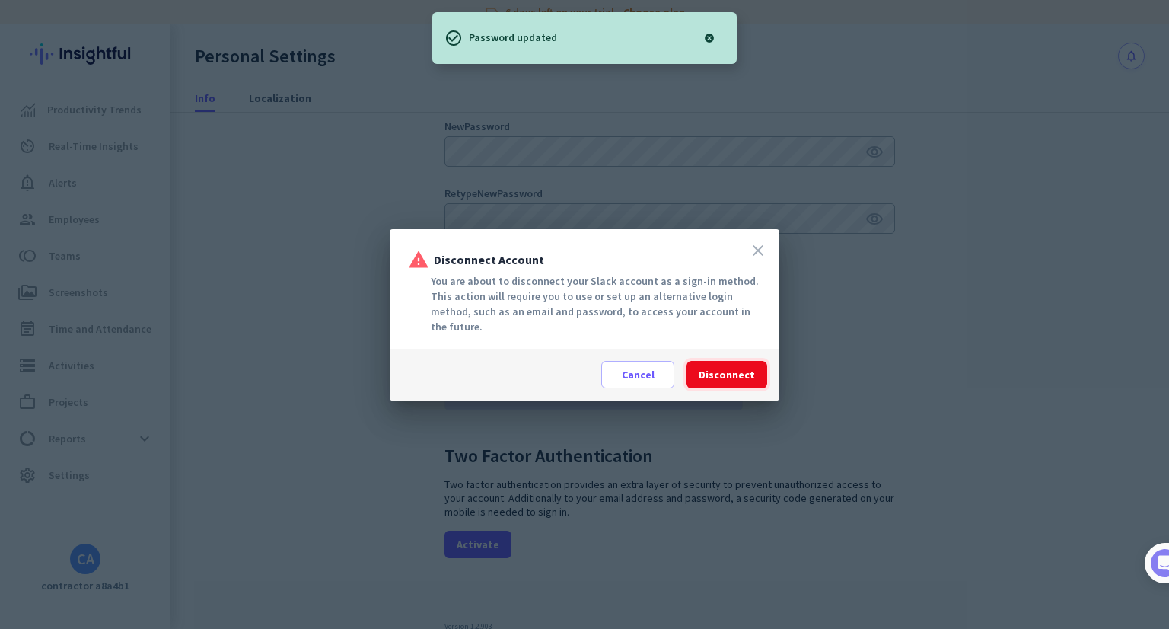
click at [739, 381] on span "Disconnect" at bounding box center [727, 374] width 56 height 15
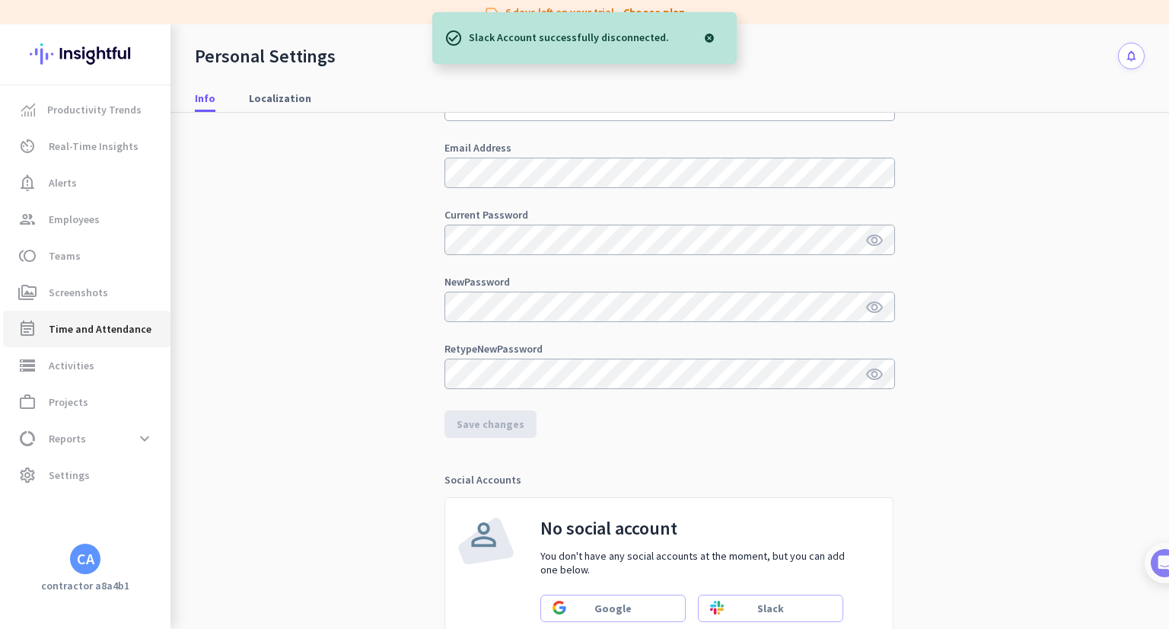
scroll to position [152, 0]
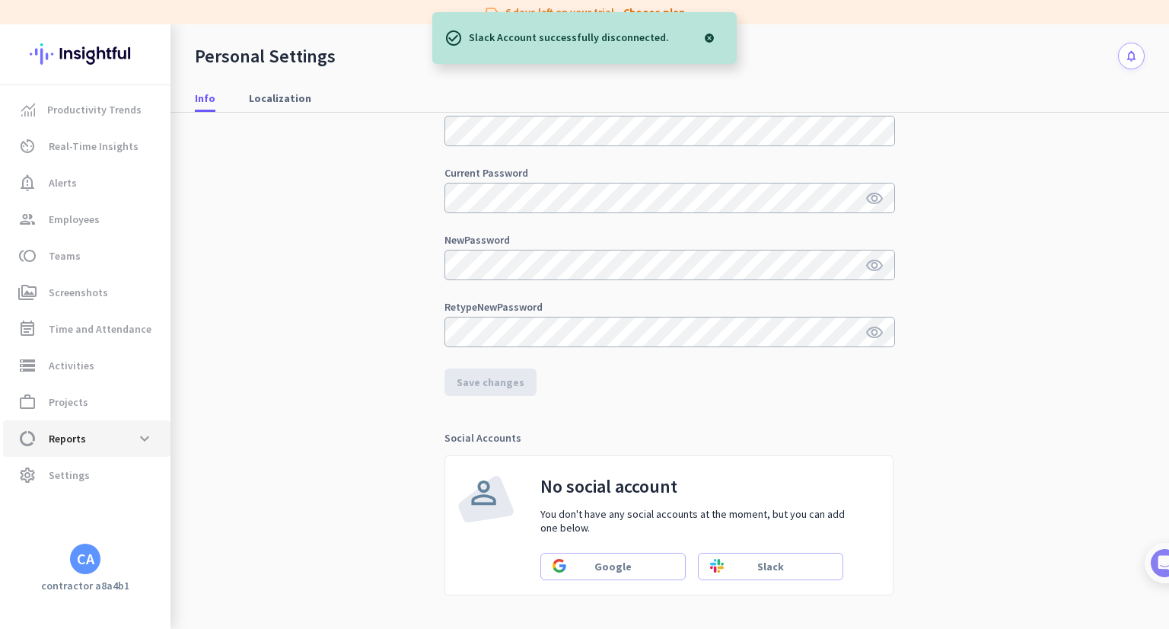
click at [96, 434] on span "data_usage Reports expand_more" at bounding box center [86, 438] width 143 height 27
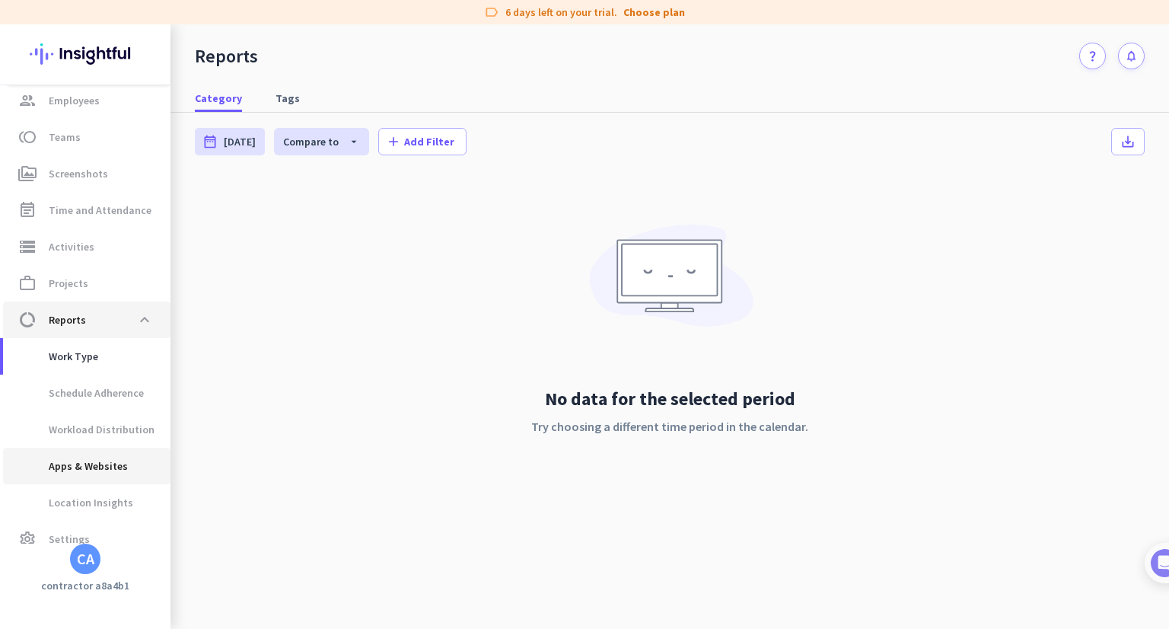
scroll to position [139, 0]
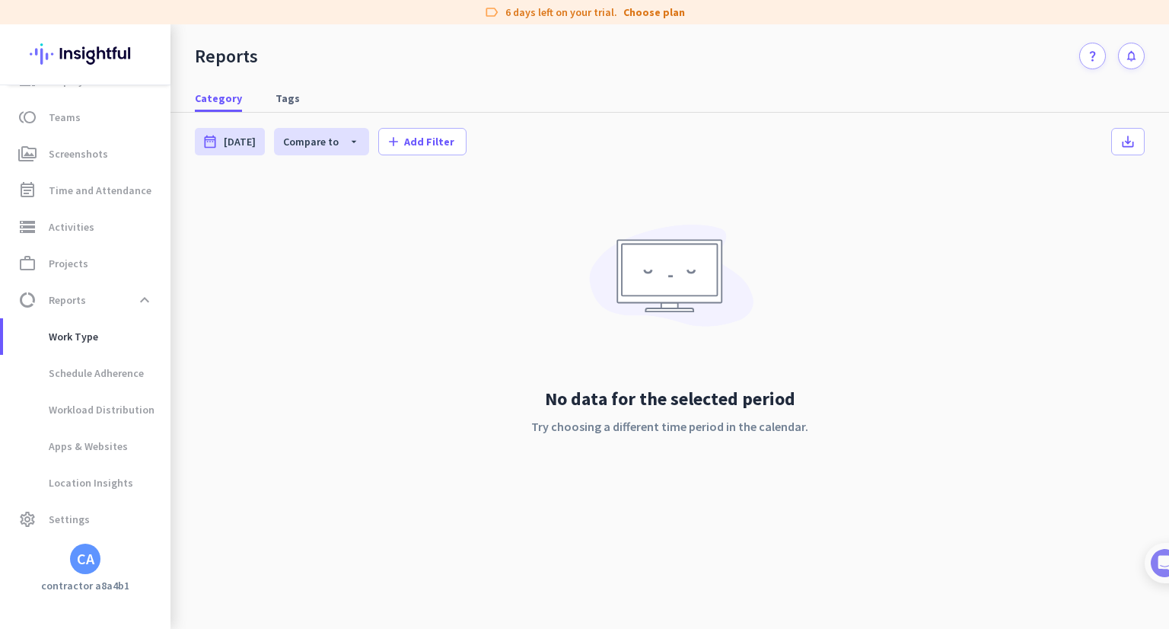
click at [75, 561] on div "CA" at bounding box center [85, 558] width 30 height 30
click at [317, 483] on div "Project Musina admin check" at bounding box center [325, 486] width 189 height 26
click at [99, 558] on div "CA" at bounding box center [85, 558] width 171 height 30
click at [97, 559] on div "CA" at bounding box center [85, 558] width 30 height 30
click at [152, 502] on span "Help" at bounding box center [166, 503] width 92 height 14
